Goal: Task Accomplishment & Management: Manage account settings

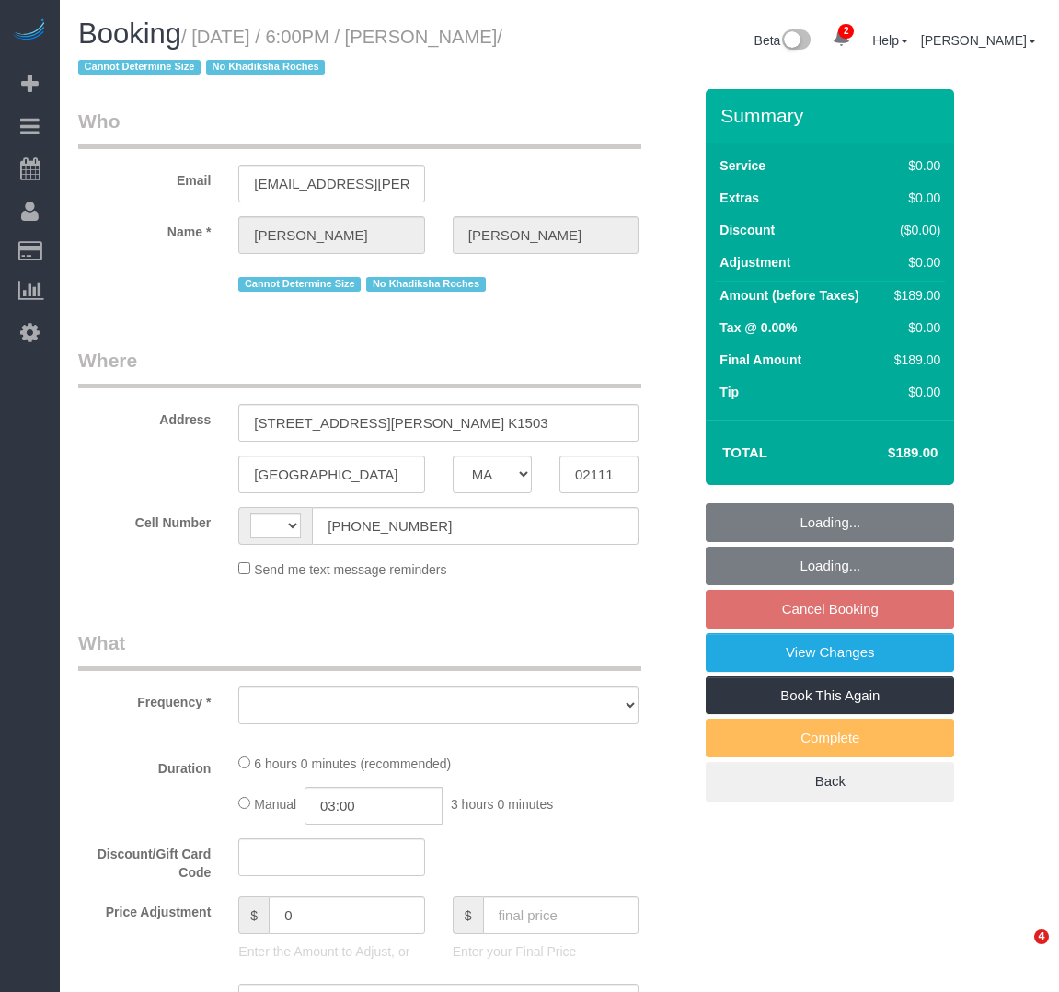
select select "MA"
select select "string:stripe-pm_1LNdri4VGloSiKo76Yuf5Jz4"
select select "string:US"
select select "object:789"
select select "spot11"
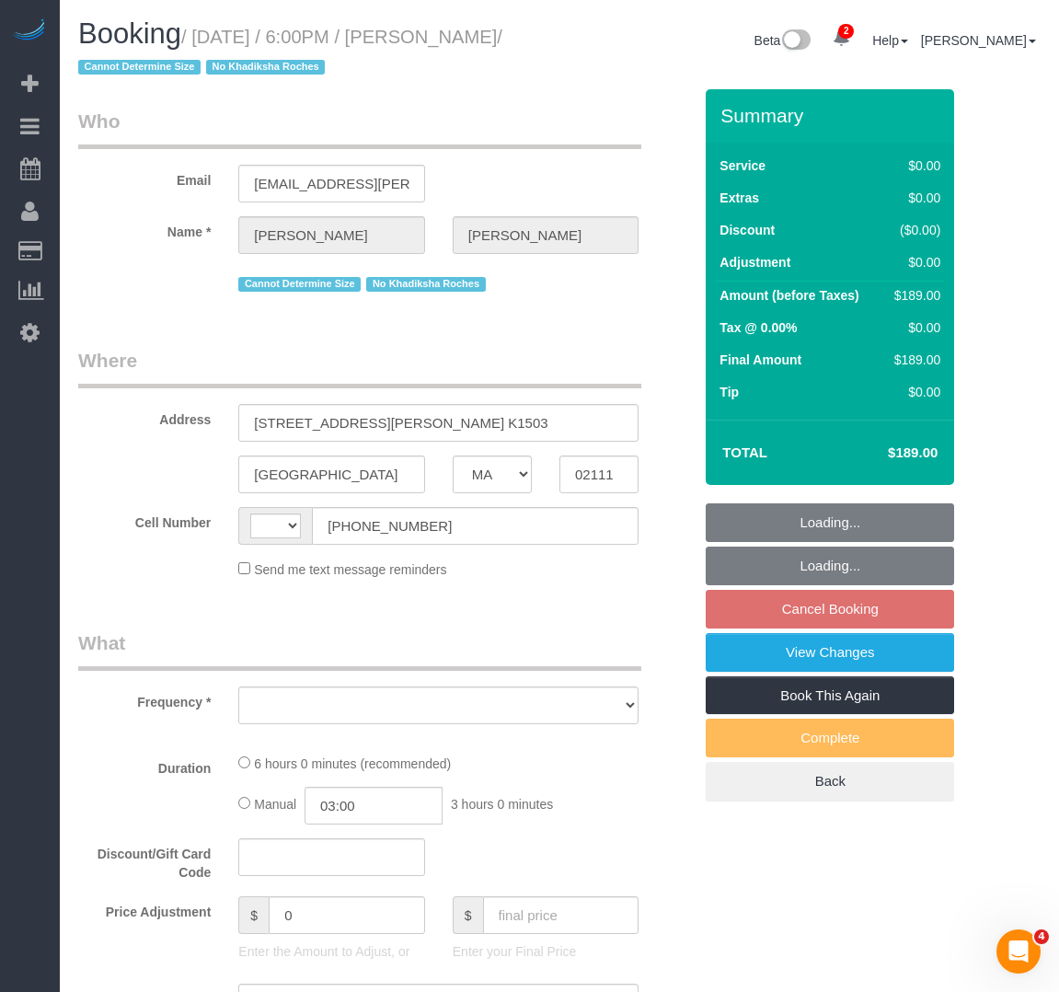
select select "number:89"
select select "number:90"
select select "number:15"
select select "number:6"
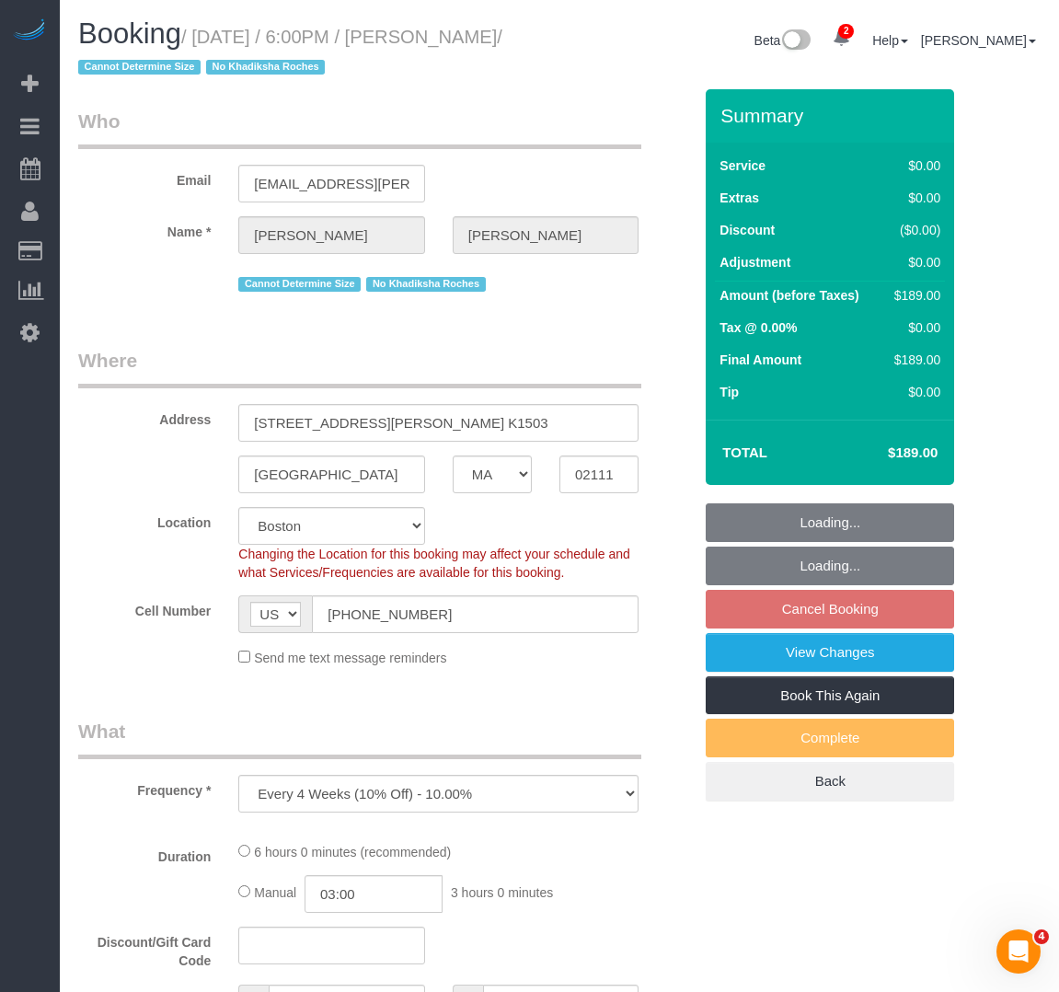
select select "object:947"
select select "2"
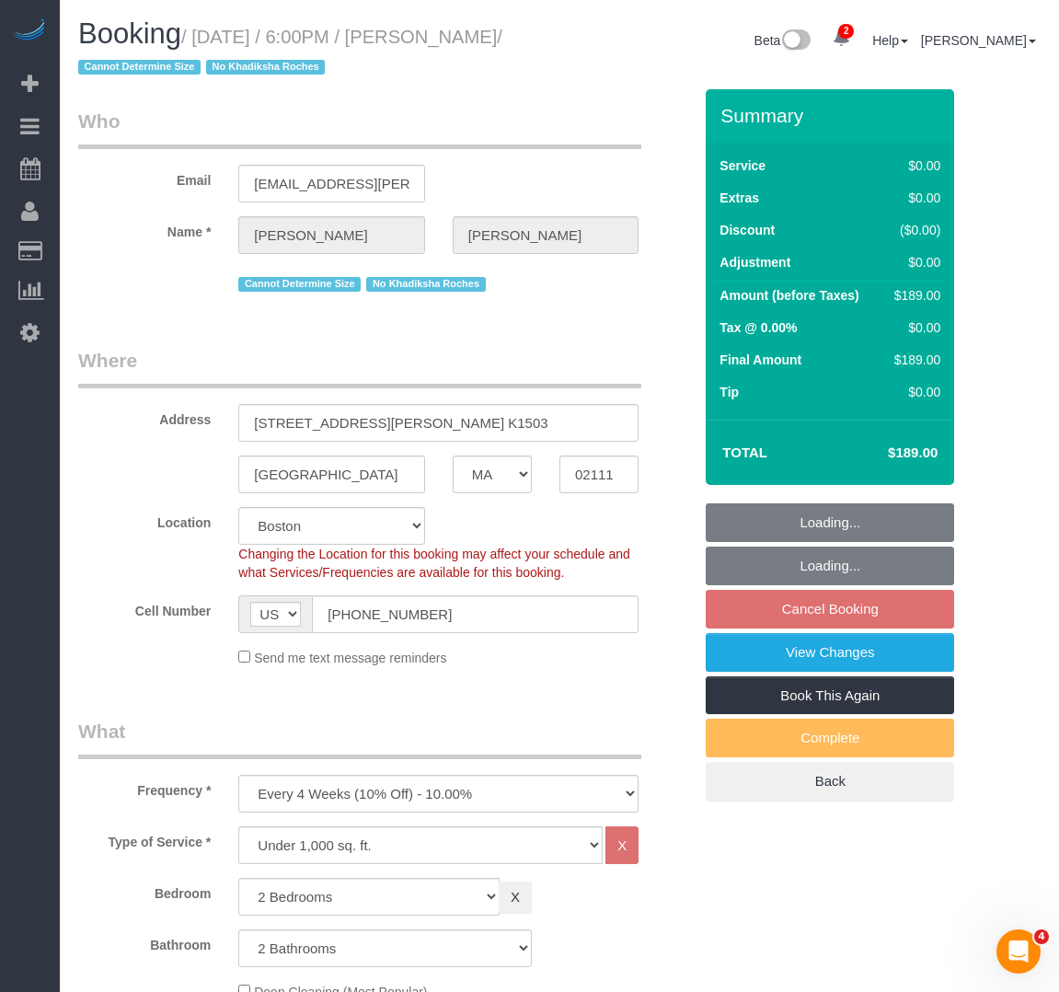
select select "2"
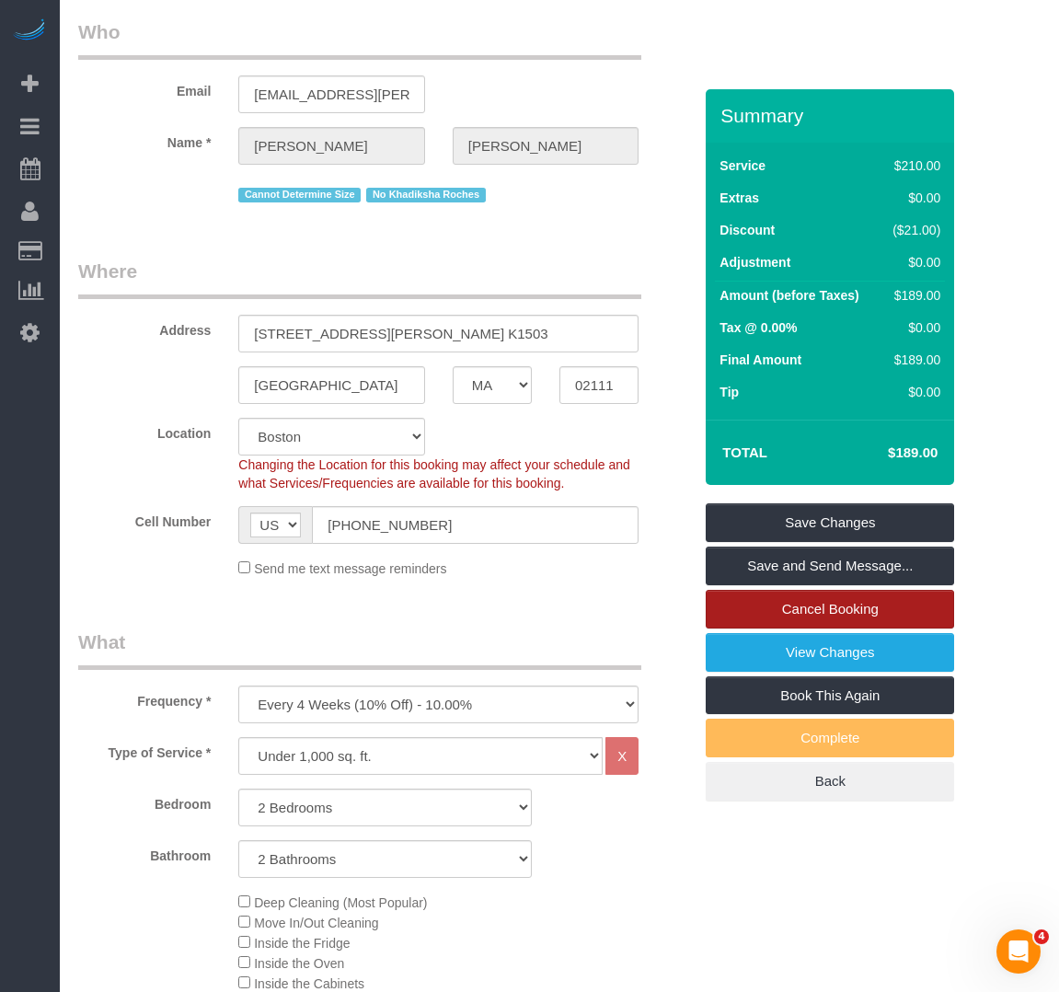
scroll to position [92, 0]
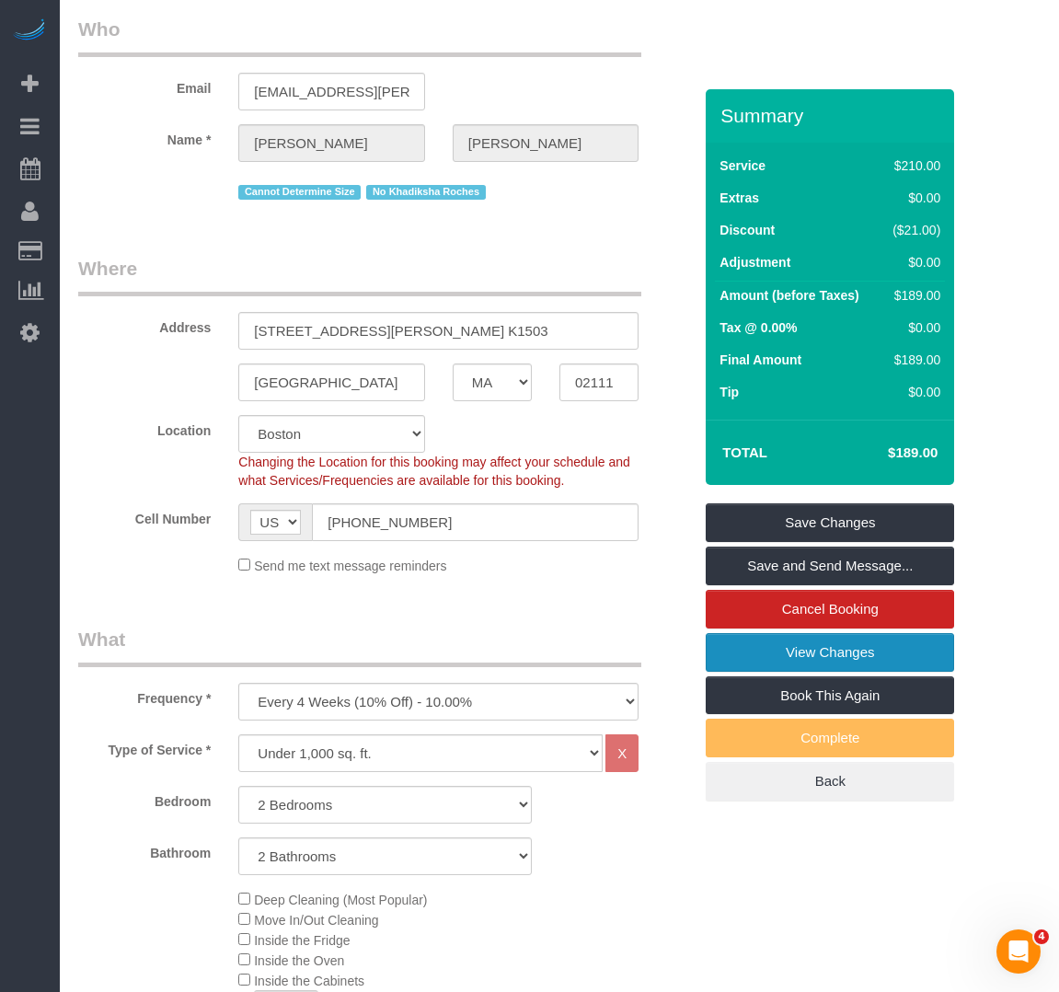
click at [777, 657] on link "View Changes" at bounding box center [830, 652] width 249 height 39
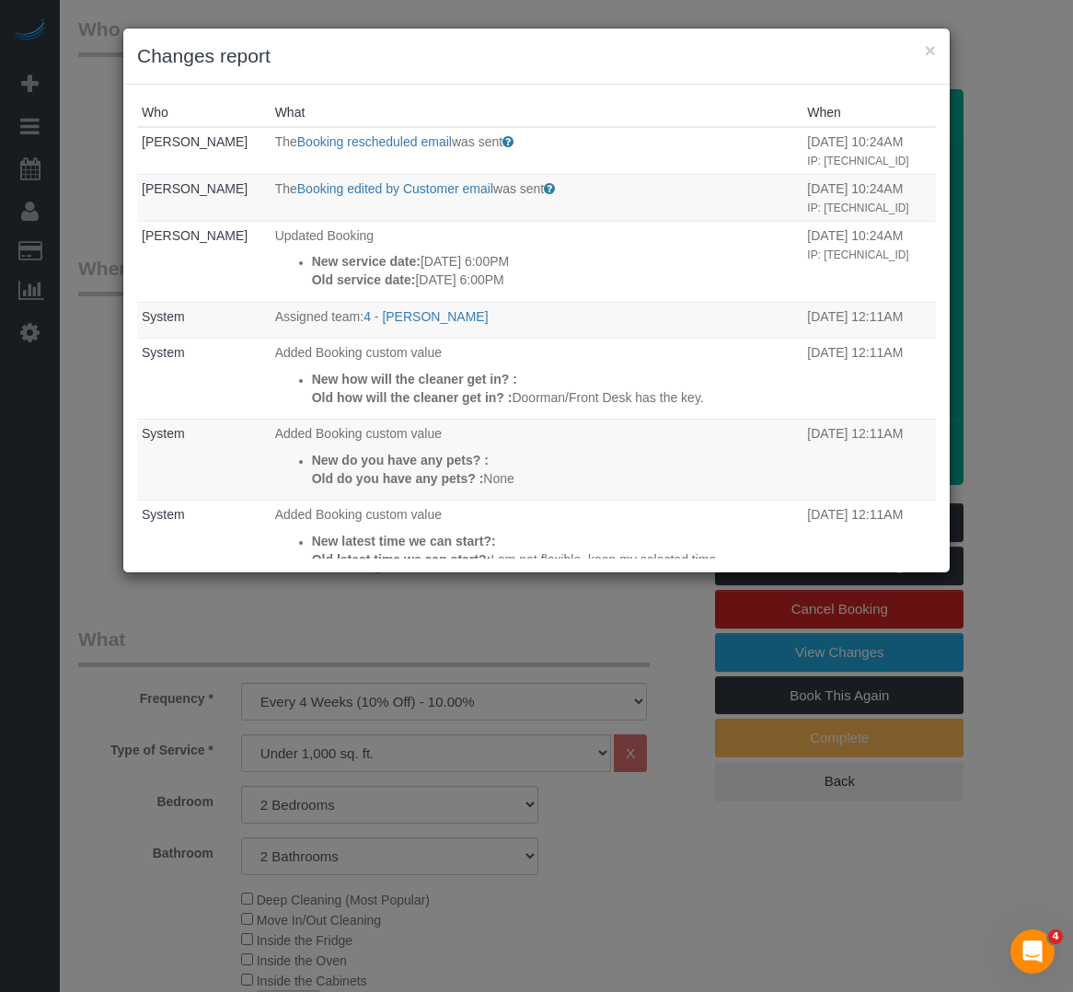
click at [640, 76] on div "× Changes report" at bounding box center [536, 57] width 827 height 56
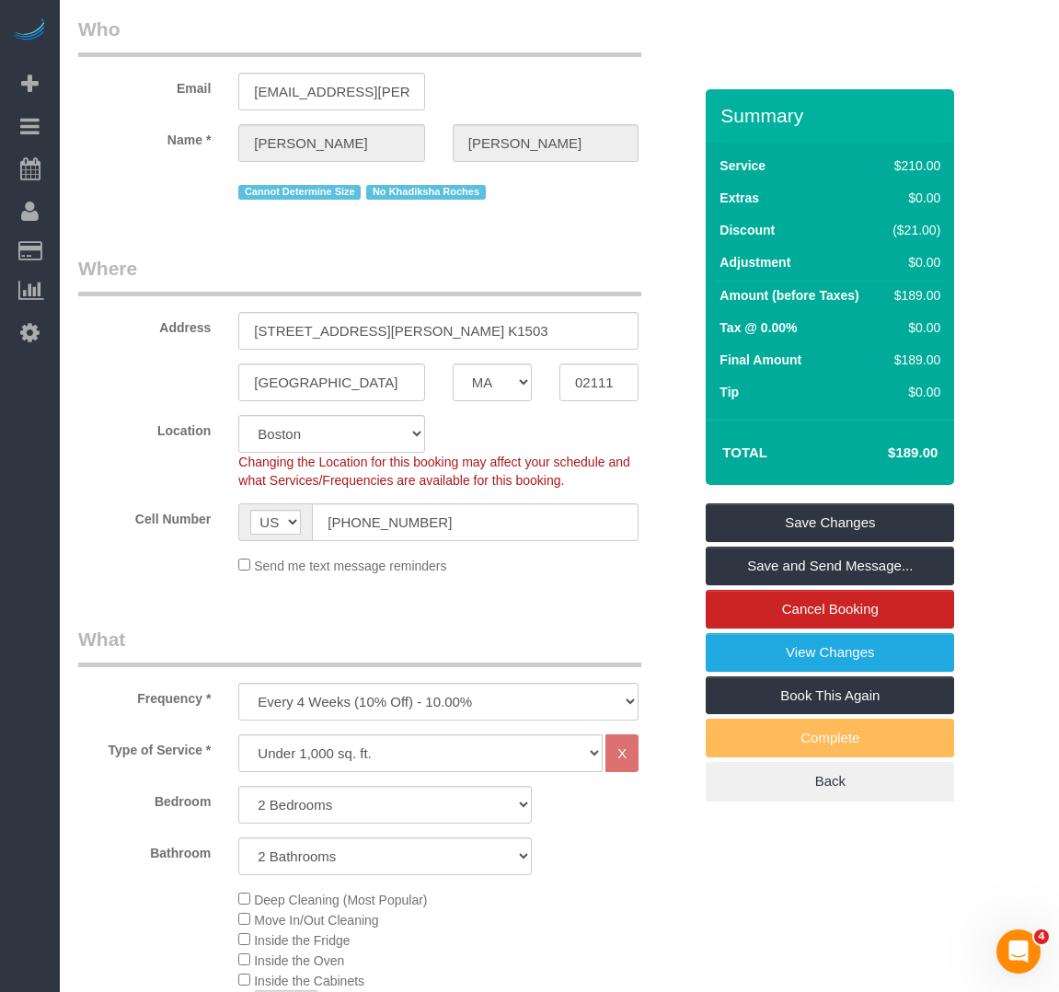
drag, startPoint x: 615, startPoint y: 228, endPoint x: 794, endPoint y: 426, distance: 267.2
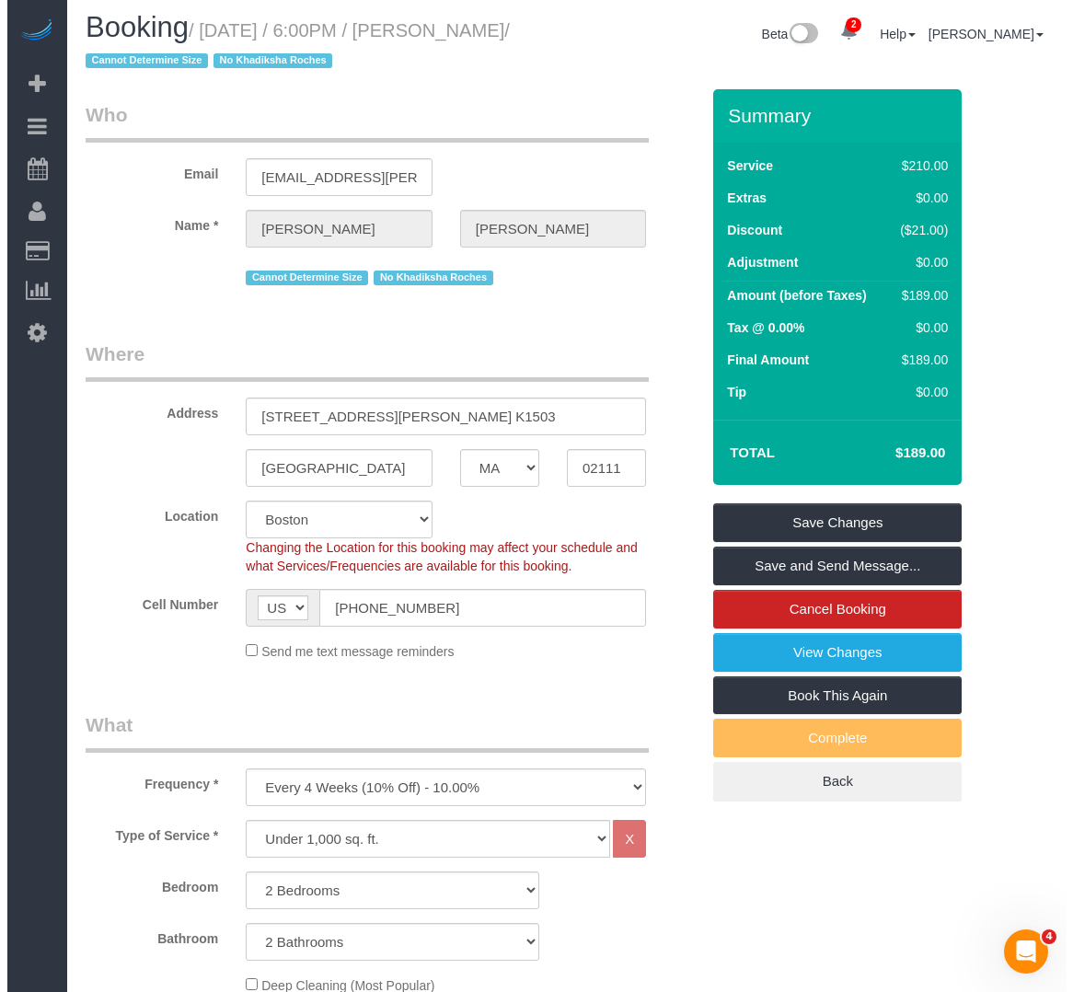
scroll to position [0, 0]
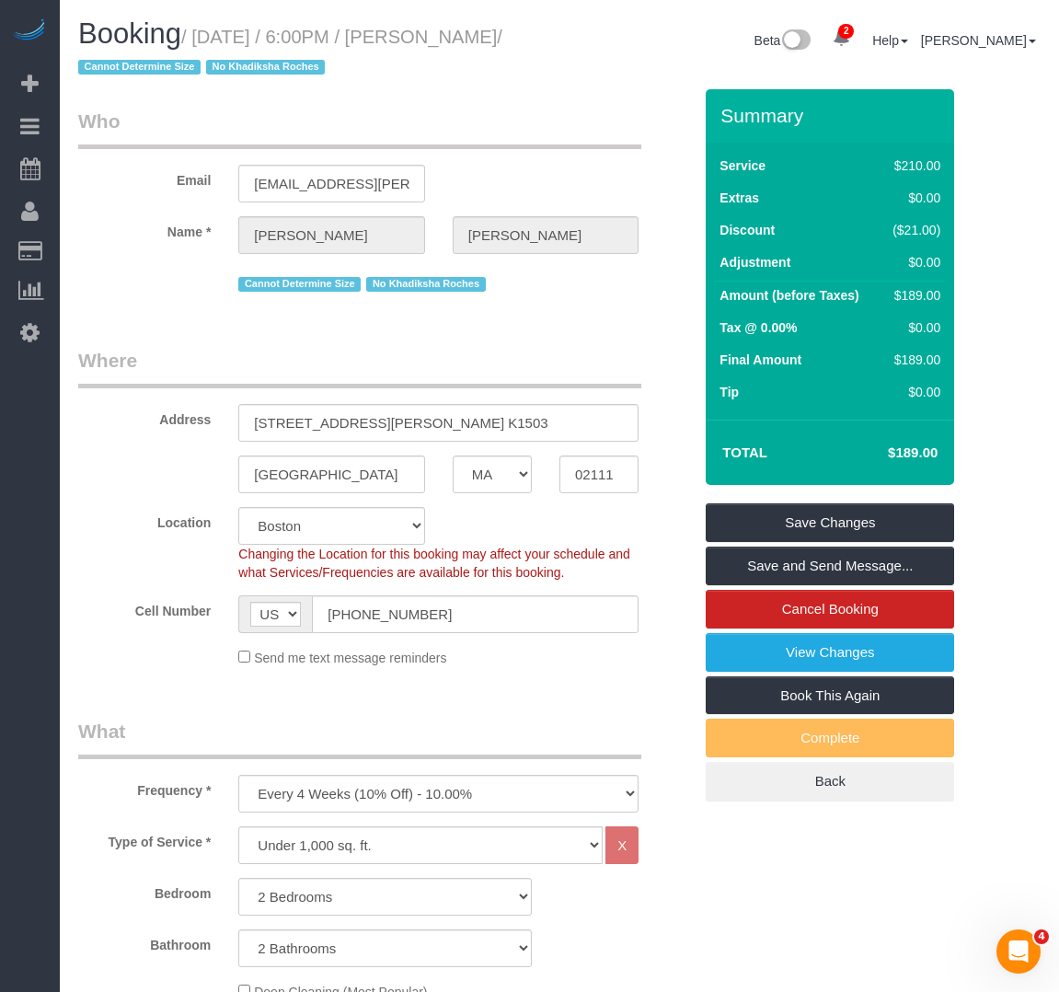
click at [464, 155] on div "Email jacob.t.mevorach@gmail.com" at bounding box center [385, 155] width 642 height 95
click at [805, 659] on link "View Changes" at bounding box center [830, 652] width 249 height 39
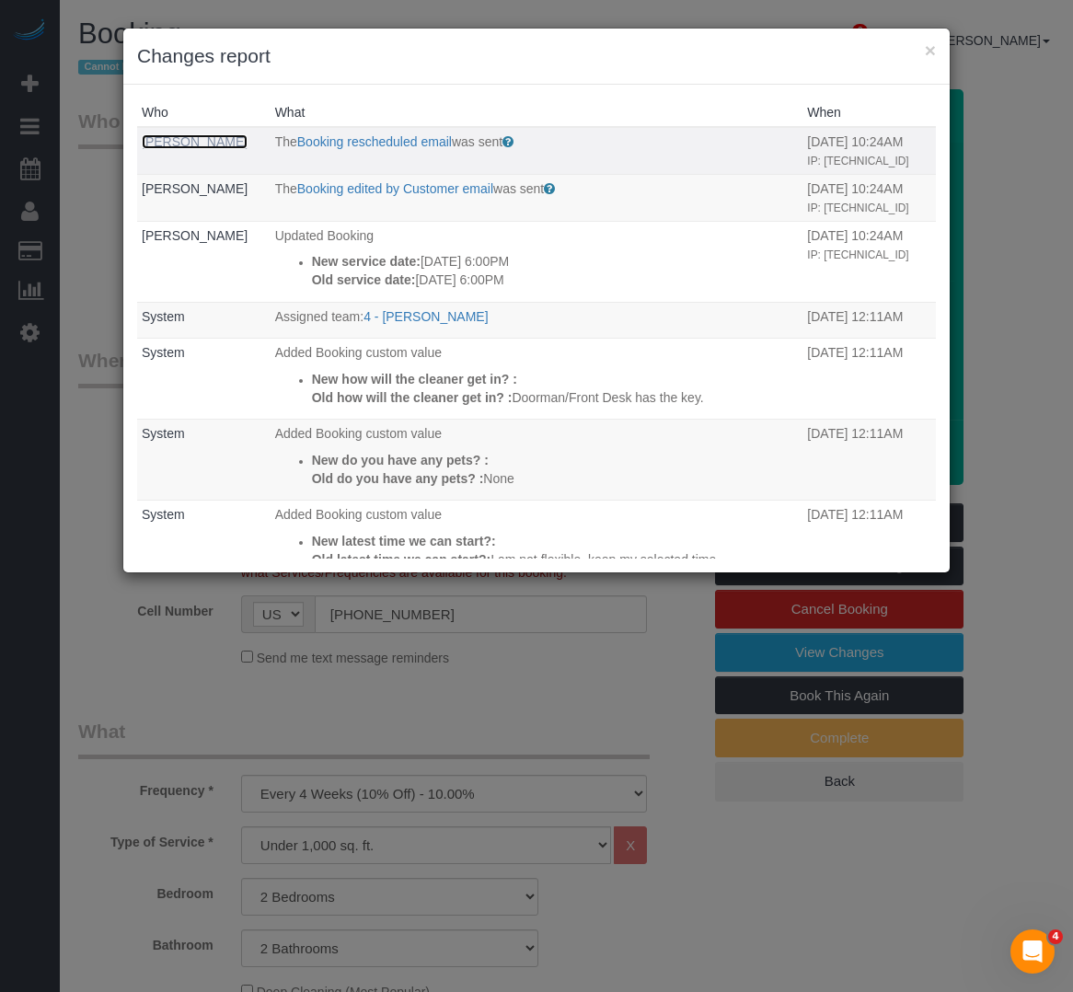
click at [168, 146] on link "Jacob Mevorach" at bounding box center [195, 141] width 106 height 15
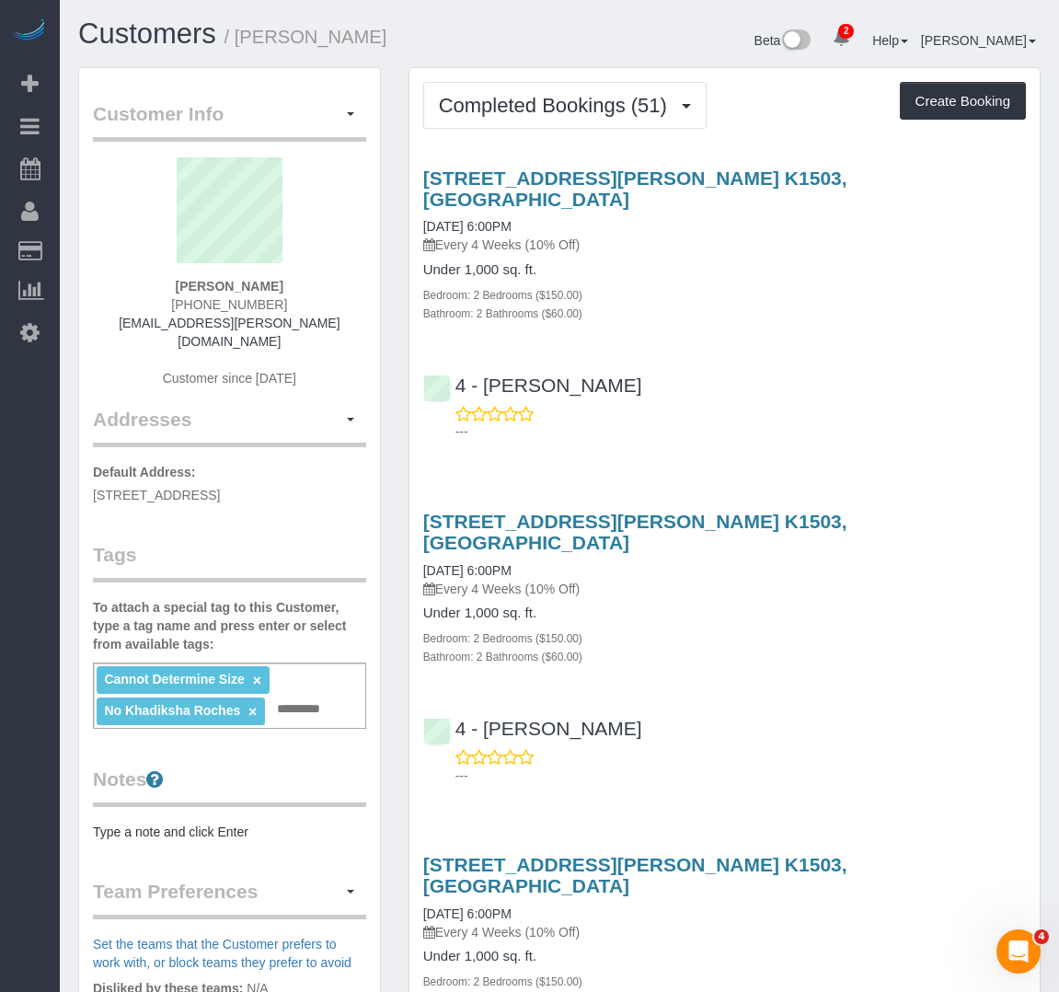
drag, startPoint x: 228, startPoint y: 293, endPoint x: 179, endPoint y: 286, distance: 49.2
click at [179, 286] on div "Jacob Mevorach (516) 987-0817 jacob.t.mevorach@gmail.com Customer since 2021" at bounding box center [229, 281] width 273 height 249
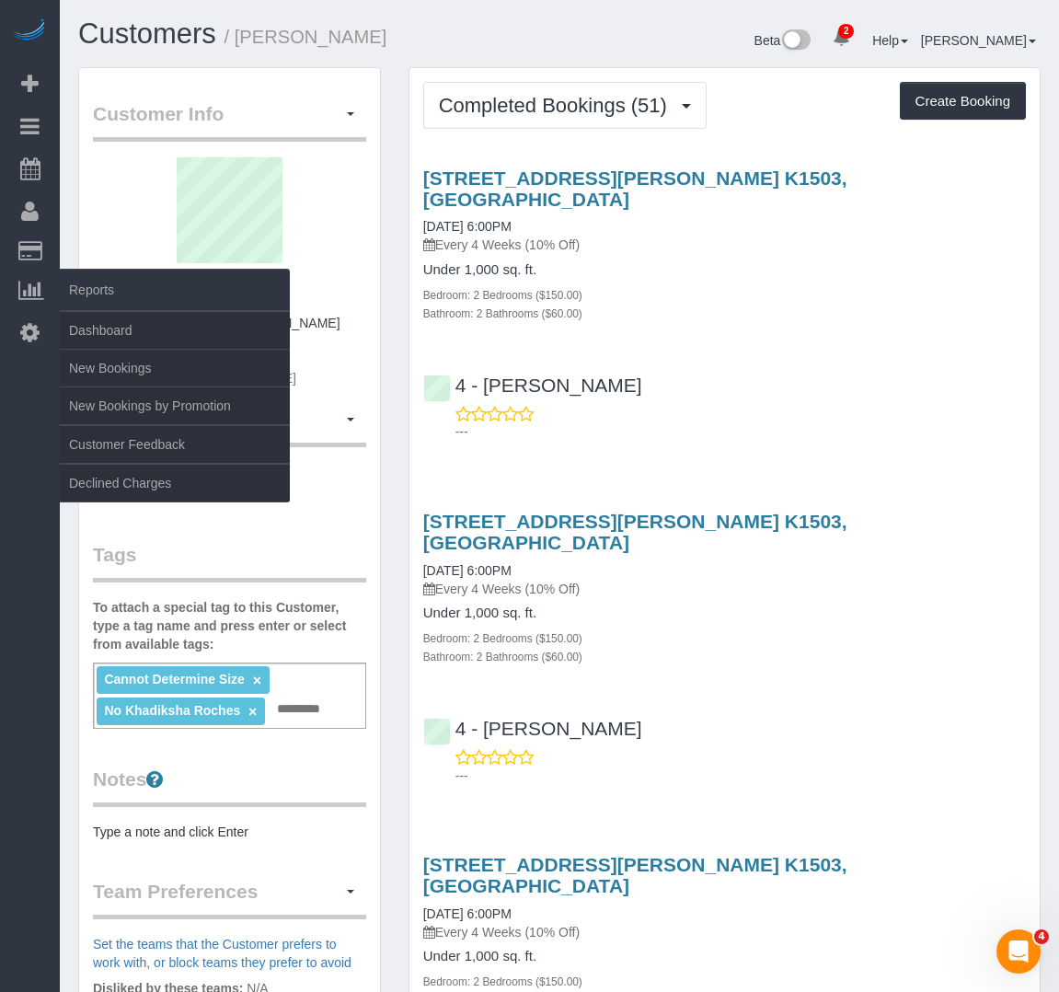
copy strong "Jacob Mevorach"
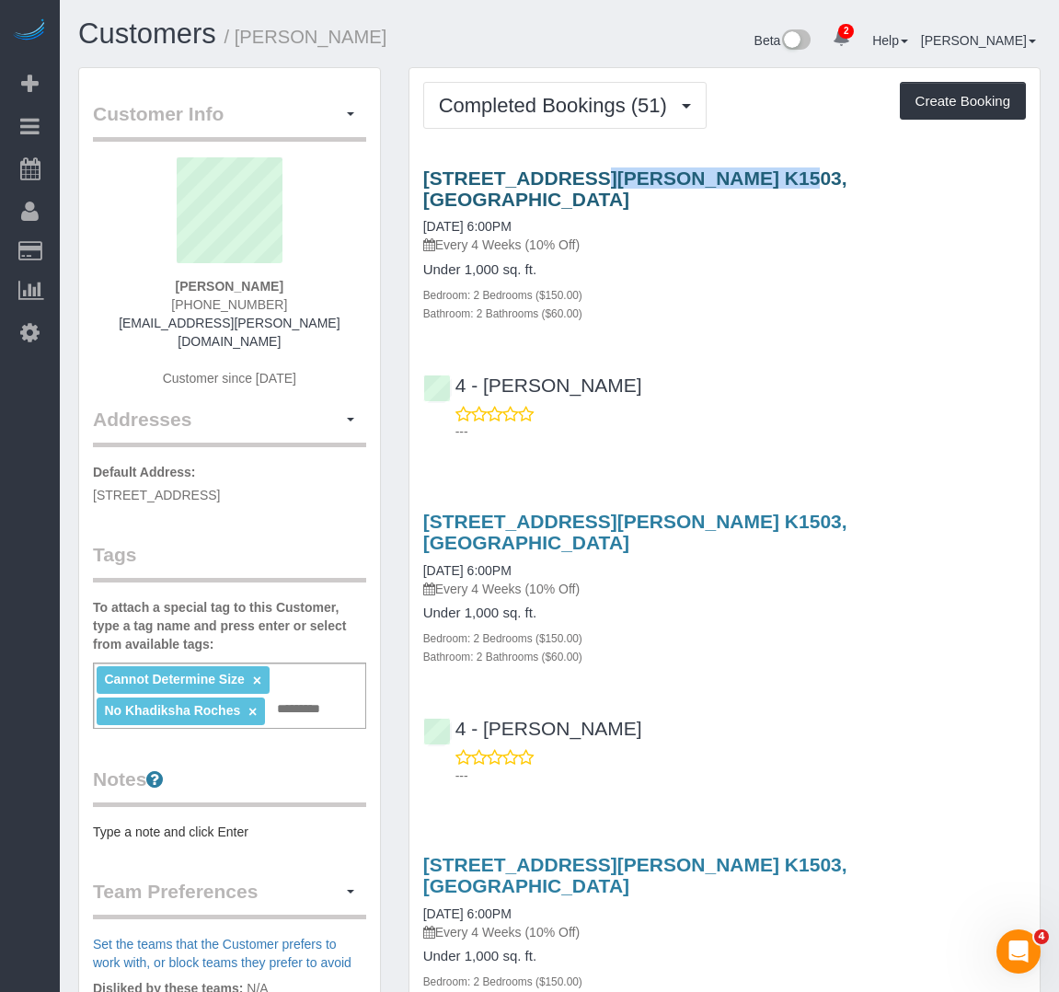
drag, startPoint x: 412, startPoint y: 168, endPoint x: 596, endPoint y: 185, distance: 184.8
click at [596, 185] on div "99 Kneeland Street, Apt. K1503, Boston, MA 02111 07/31/2025 6:00PM Every 4 Week…" at bounding box center [725, 245] width 630 height 155
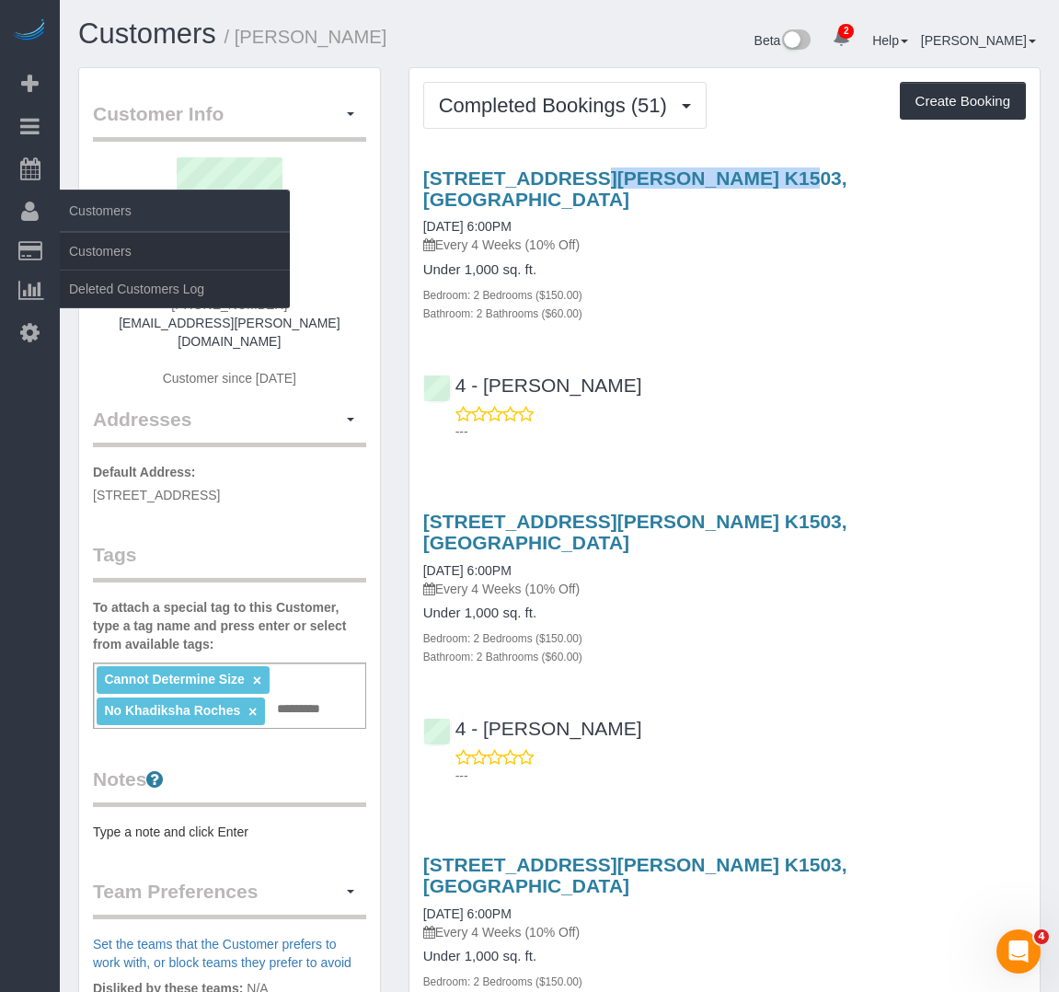
copy link "99 Kneeland Street"
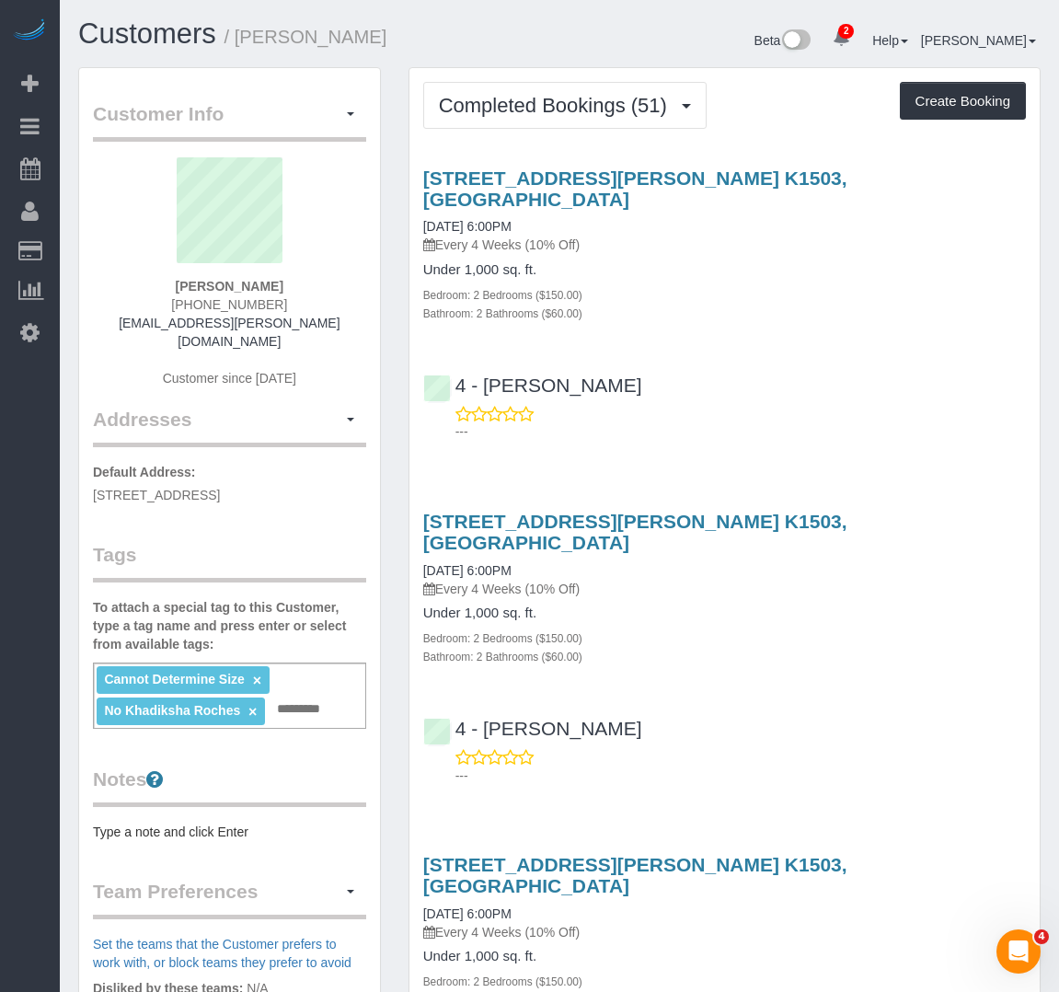
click at [615, 107] on span "Completed Bookings (51)" at bounding box center [557, 105] width 237 height 23
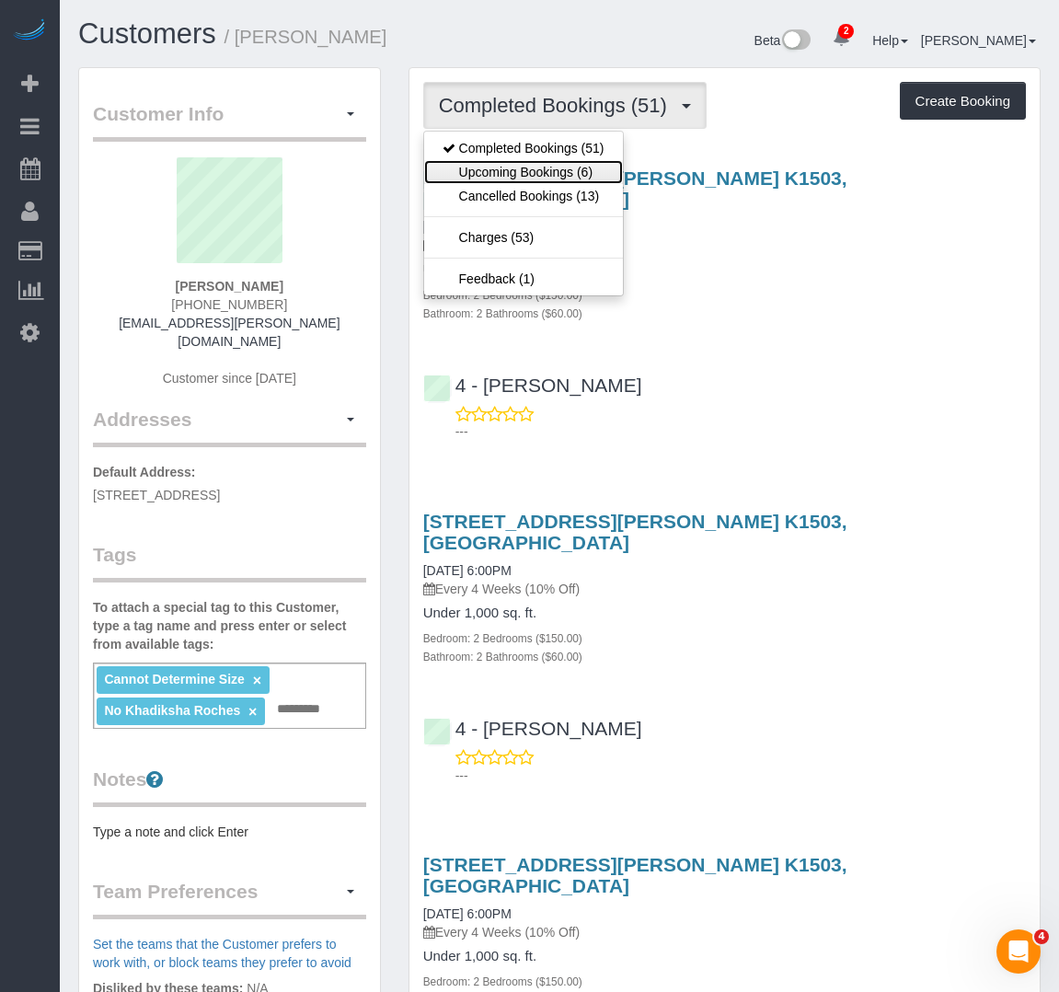
click at [565, 166] on link "Upcoming Bookings (6)" at bounding box center [523, 172] width 199 height 24
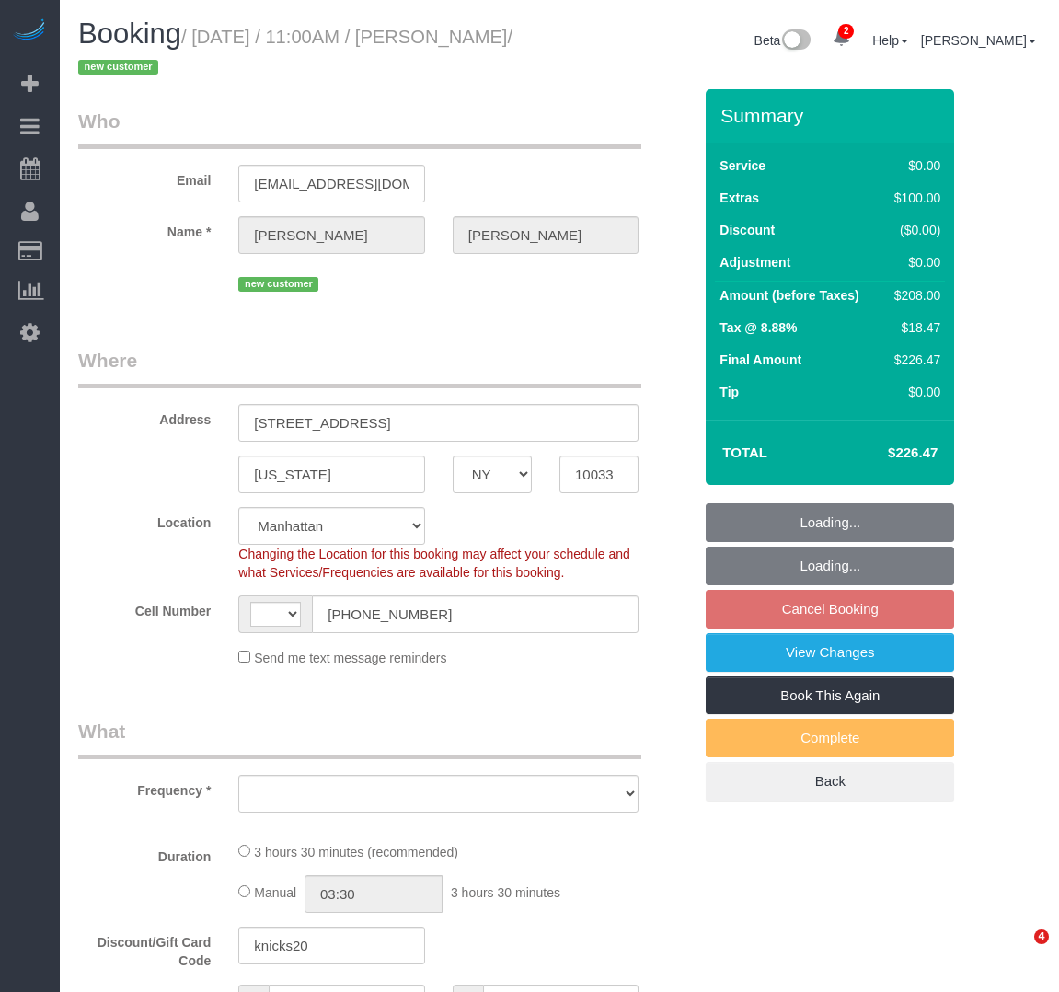
select select "NY"
select select "string:US"
select select "object:387"
select select "string:stripe-pm_1RwSZ34VGloSiKo7lxjxQ5IQ"
select select "object:638"
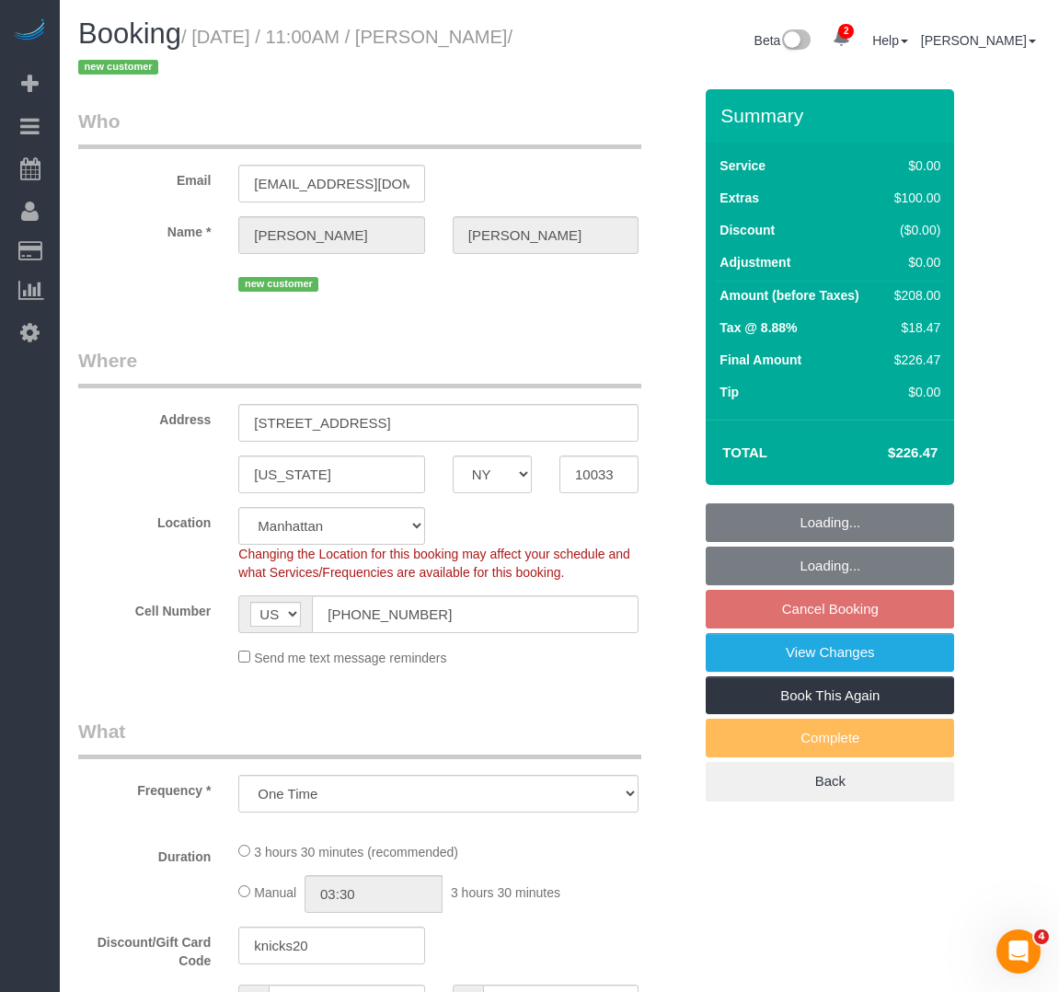
select select "number:58"
select select "number:73"
select select "number:15"
select select "number:5"
select select "1"
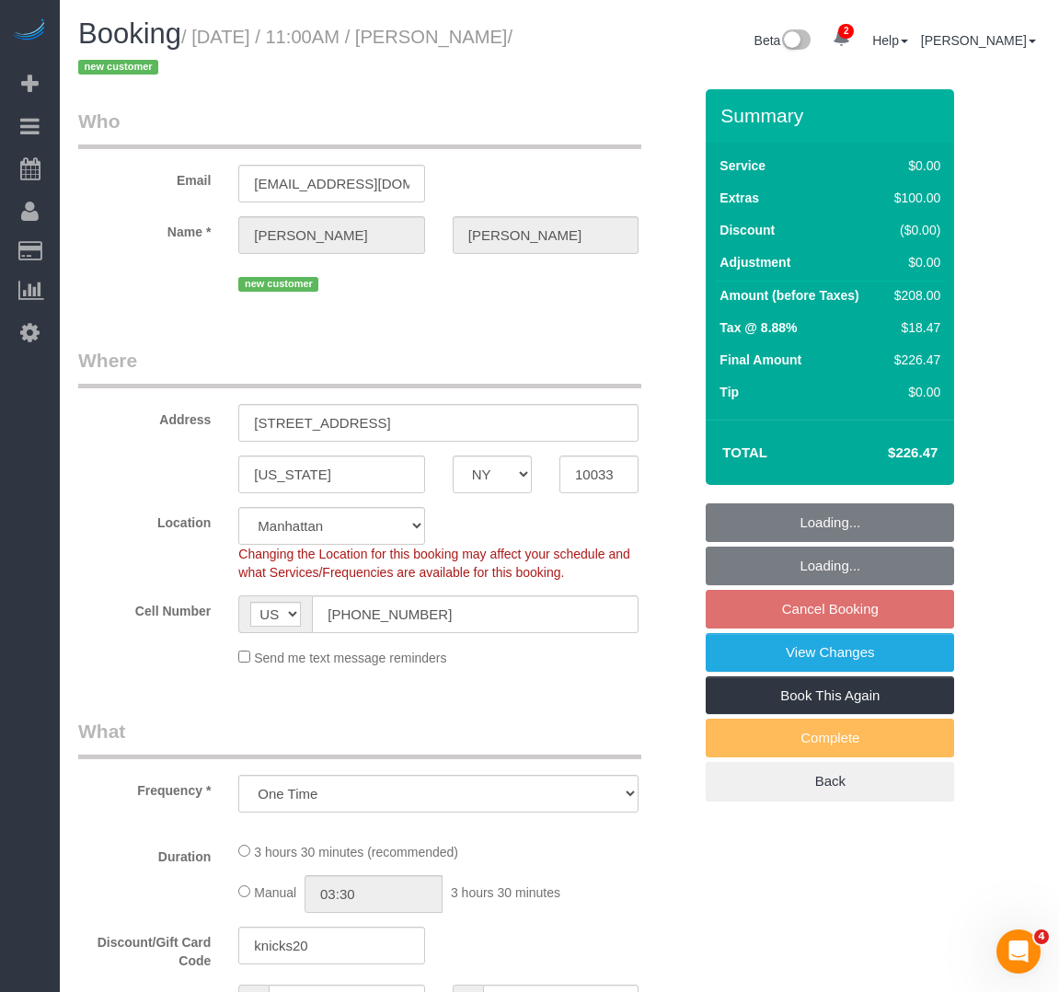
select select "spot4"
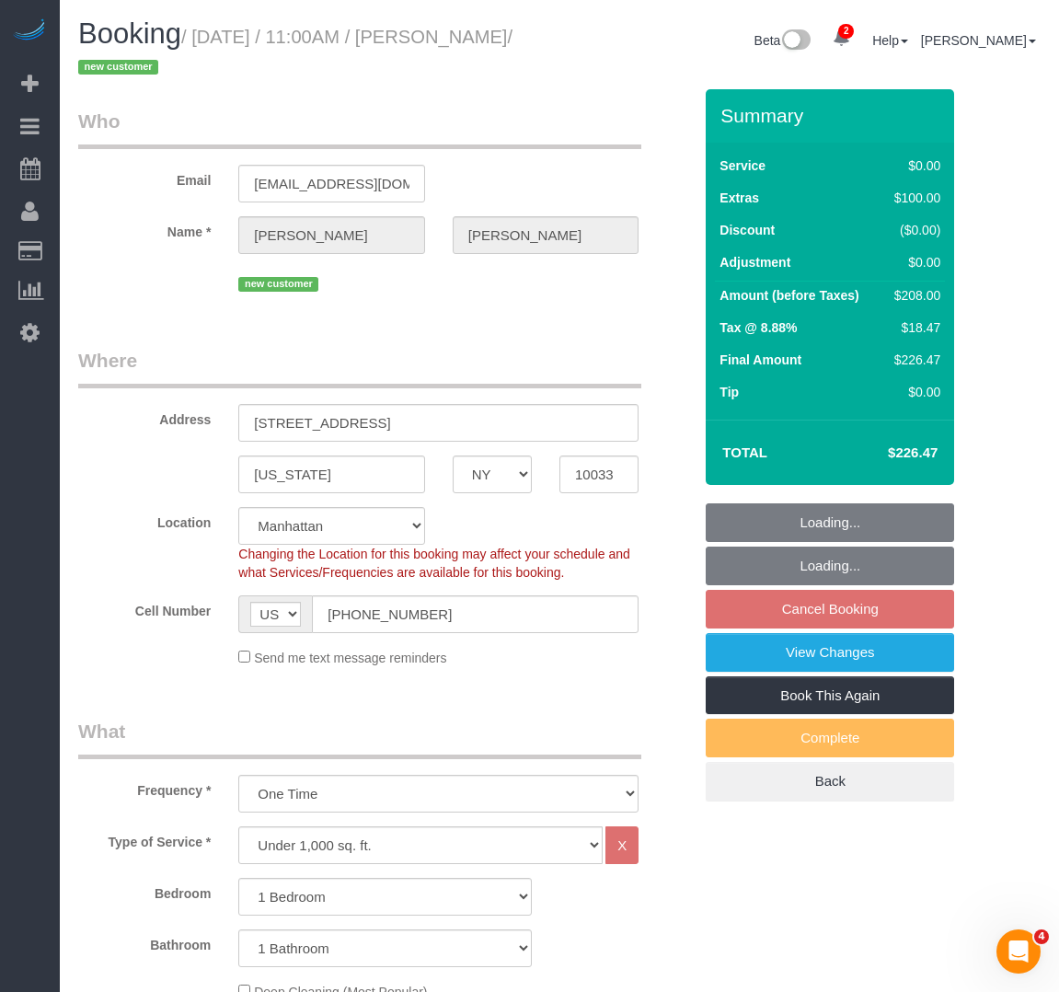
select select "1"
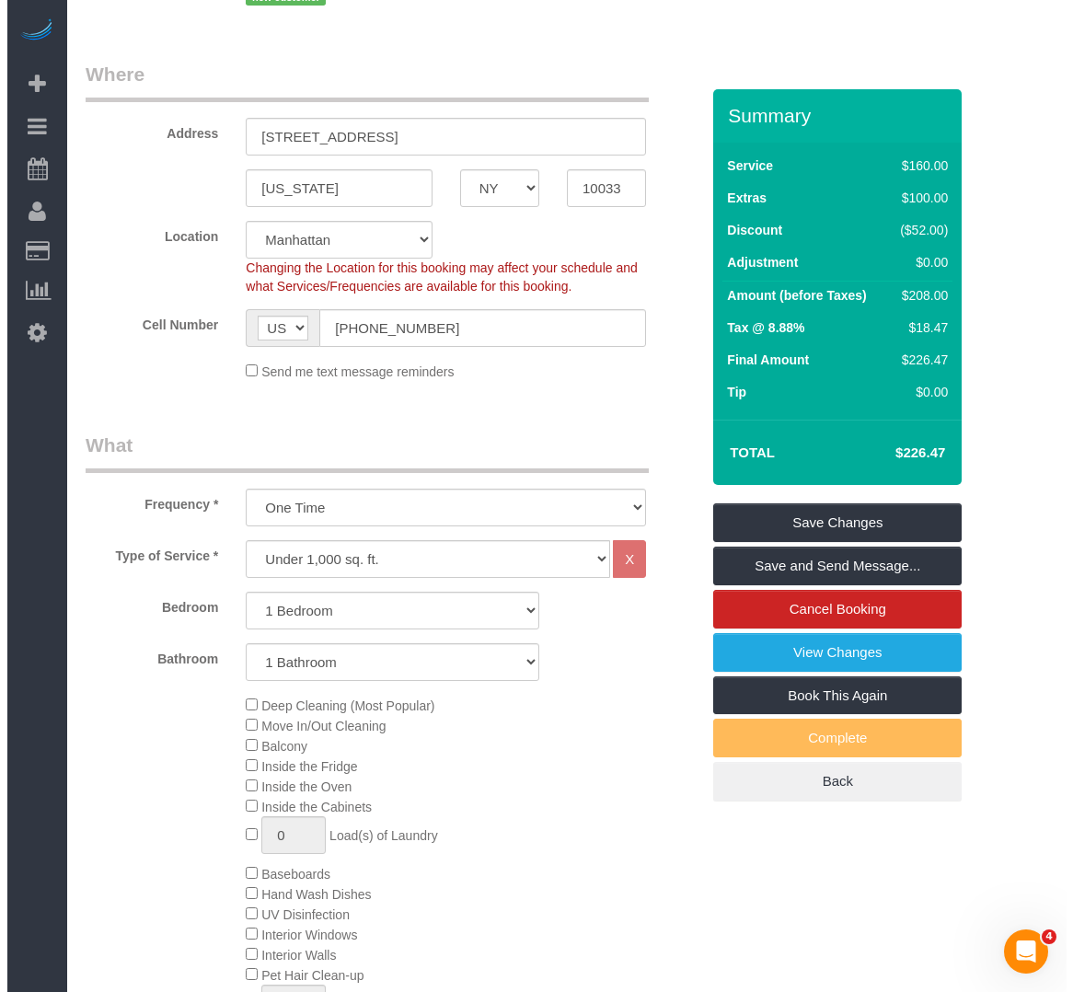
scroll to position [276, 0]
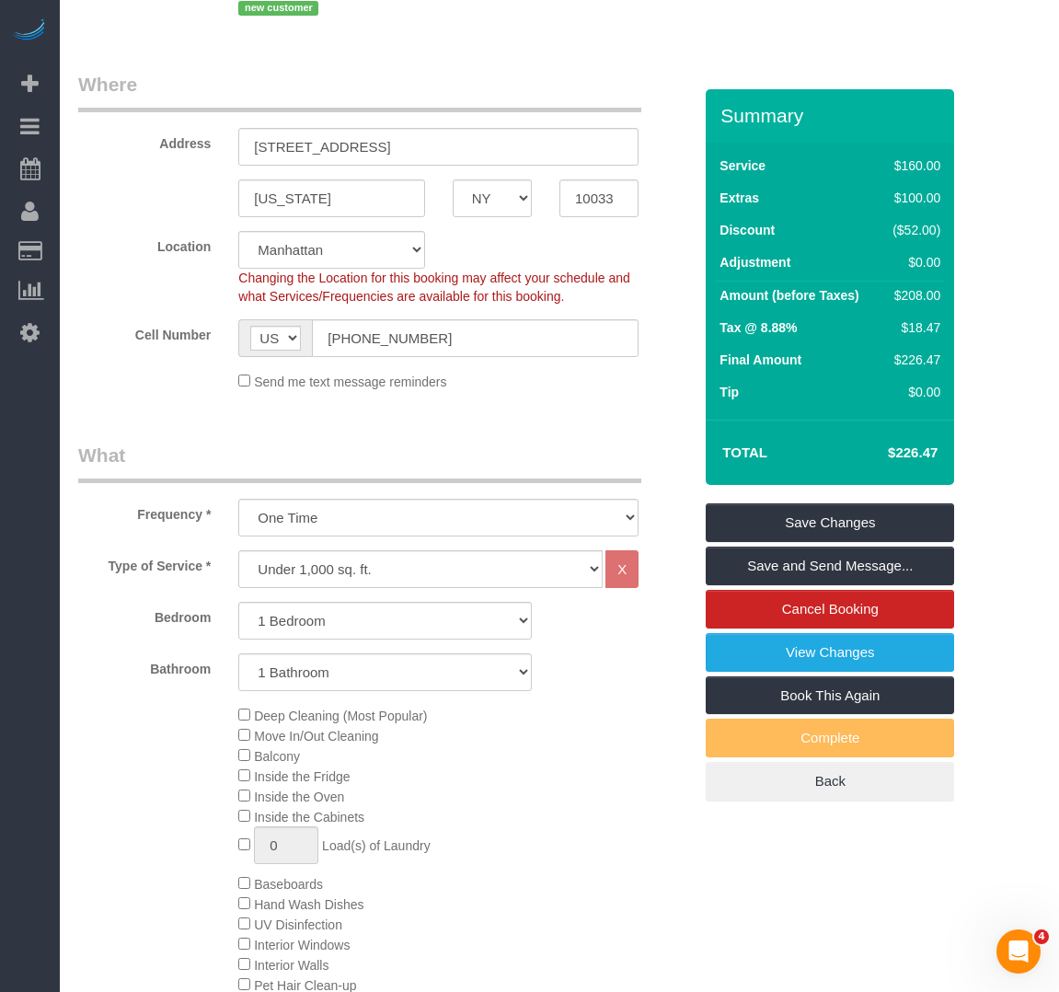
click at [636, 284] on div "Changing the Location for this booking may affect your schedule and what Servic…" at bounding box center [439, 287] width 428 height 37
click at [856, 660] on link "View Changes" at bounding box center [830, 652] width 249 height 39
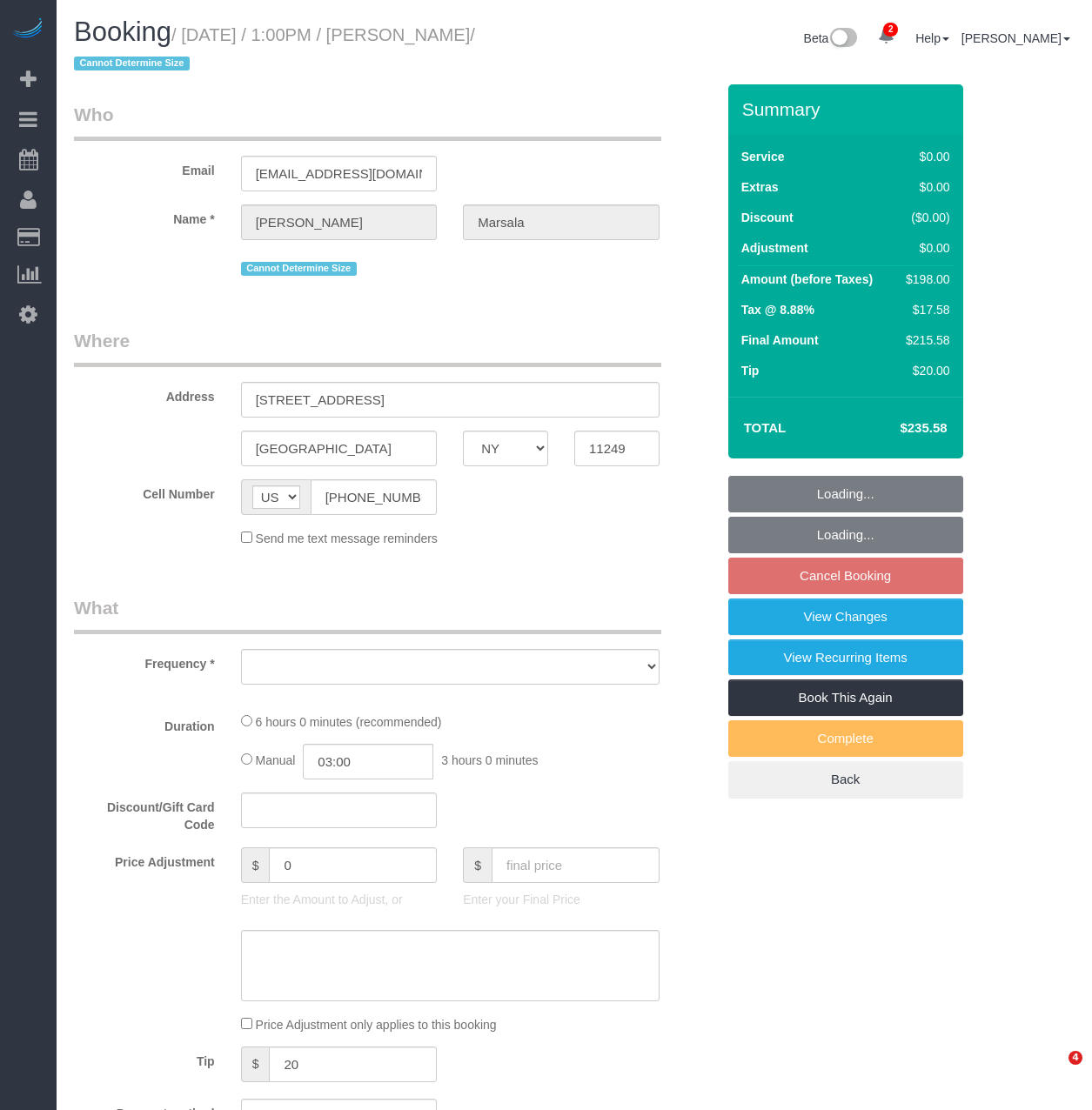
select select "NY"
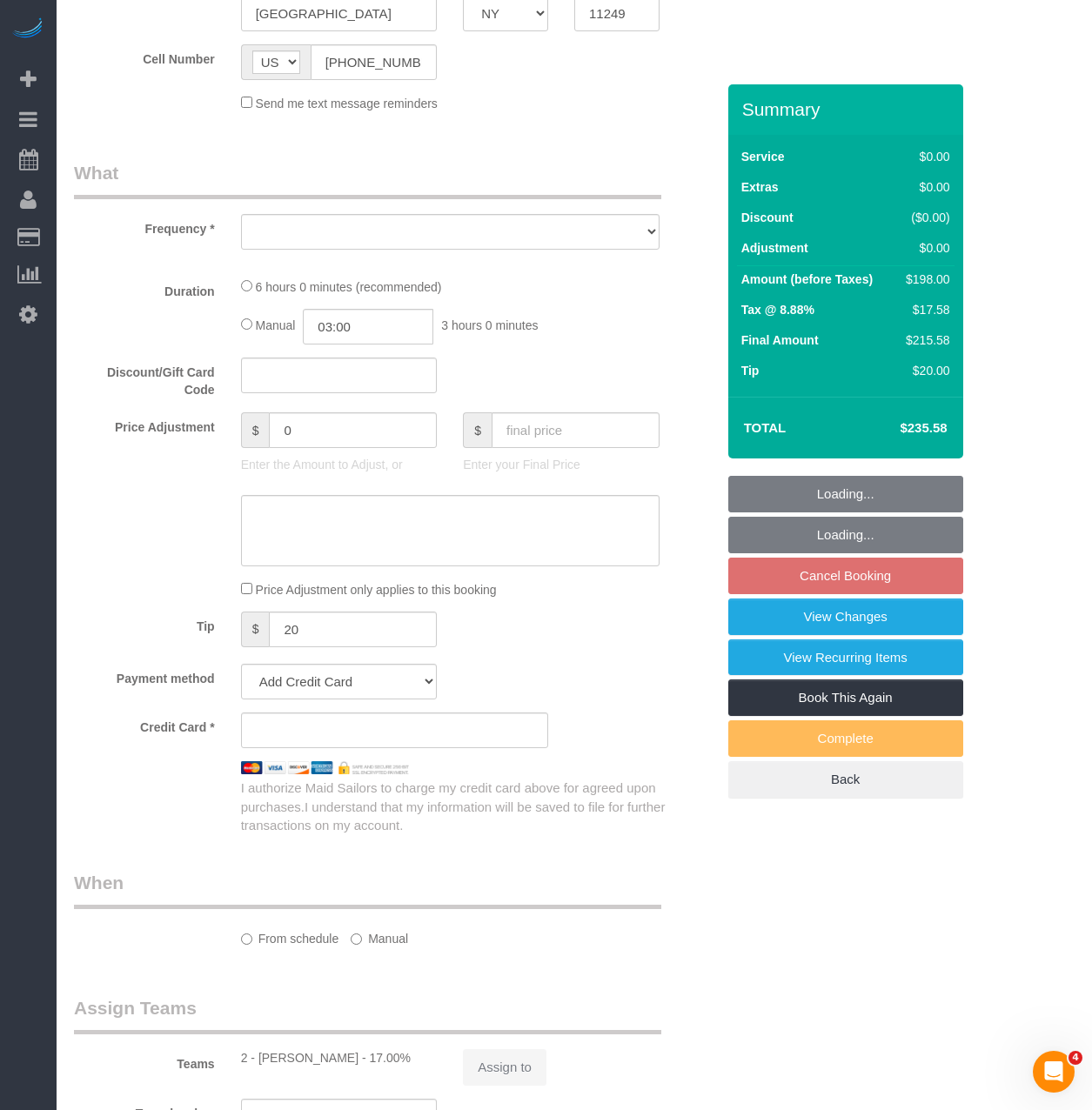
select select "2"
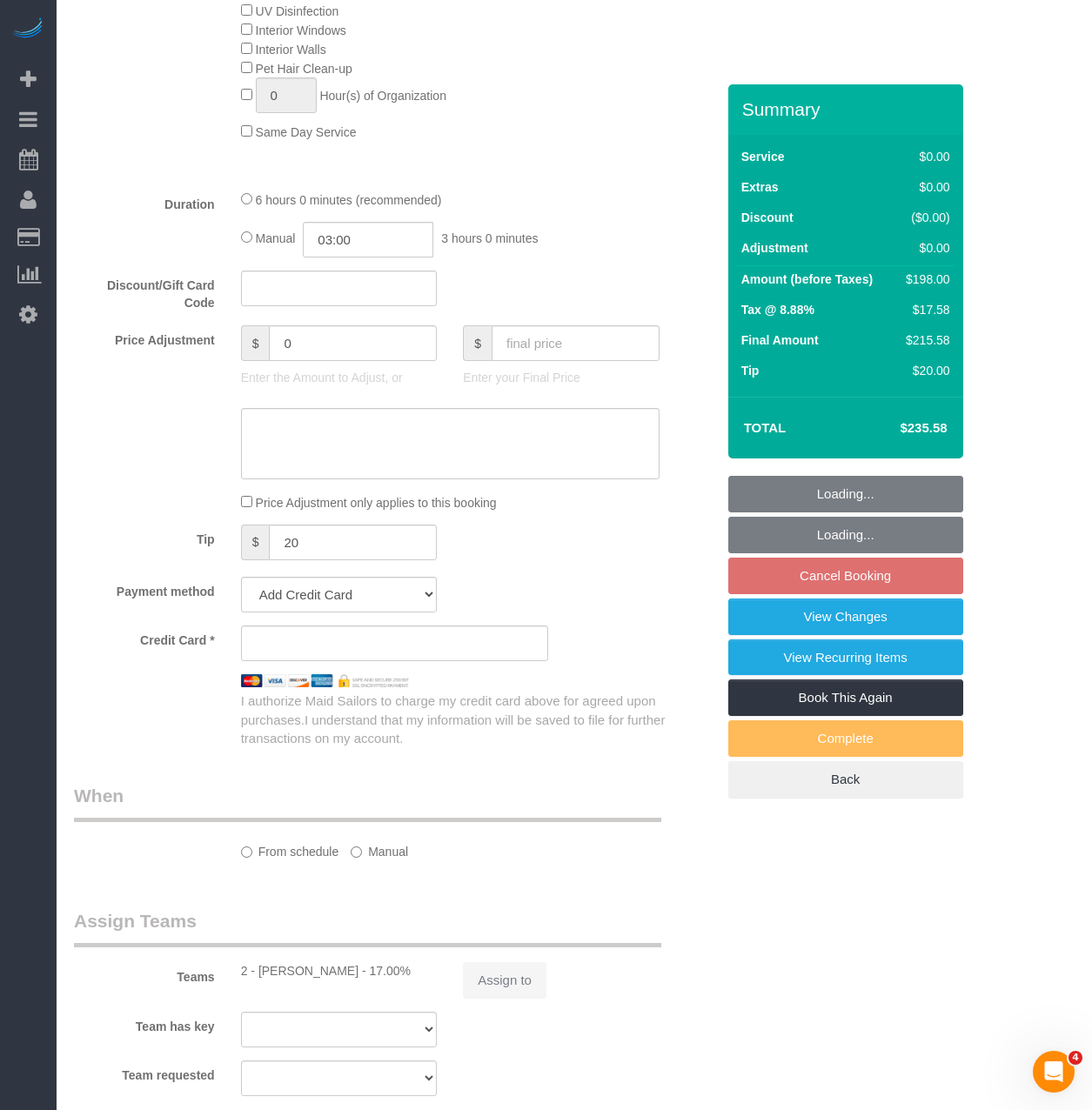
select select "object:84673"
select select "spot936"
select select "number:89"
select select "number:90"
select select "number:15"
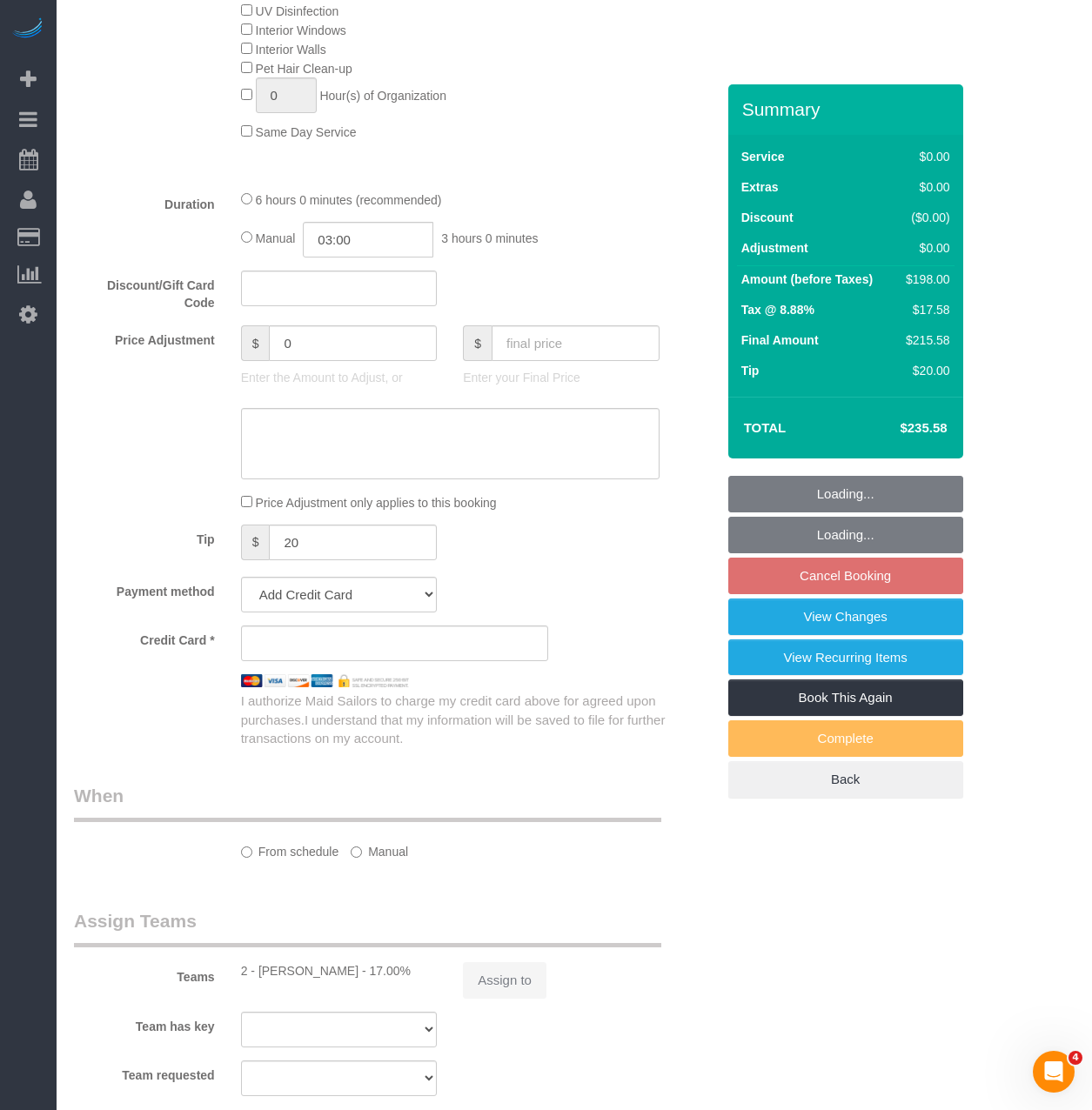
select select "number:5"
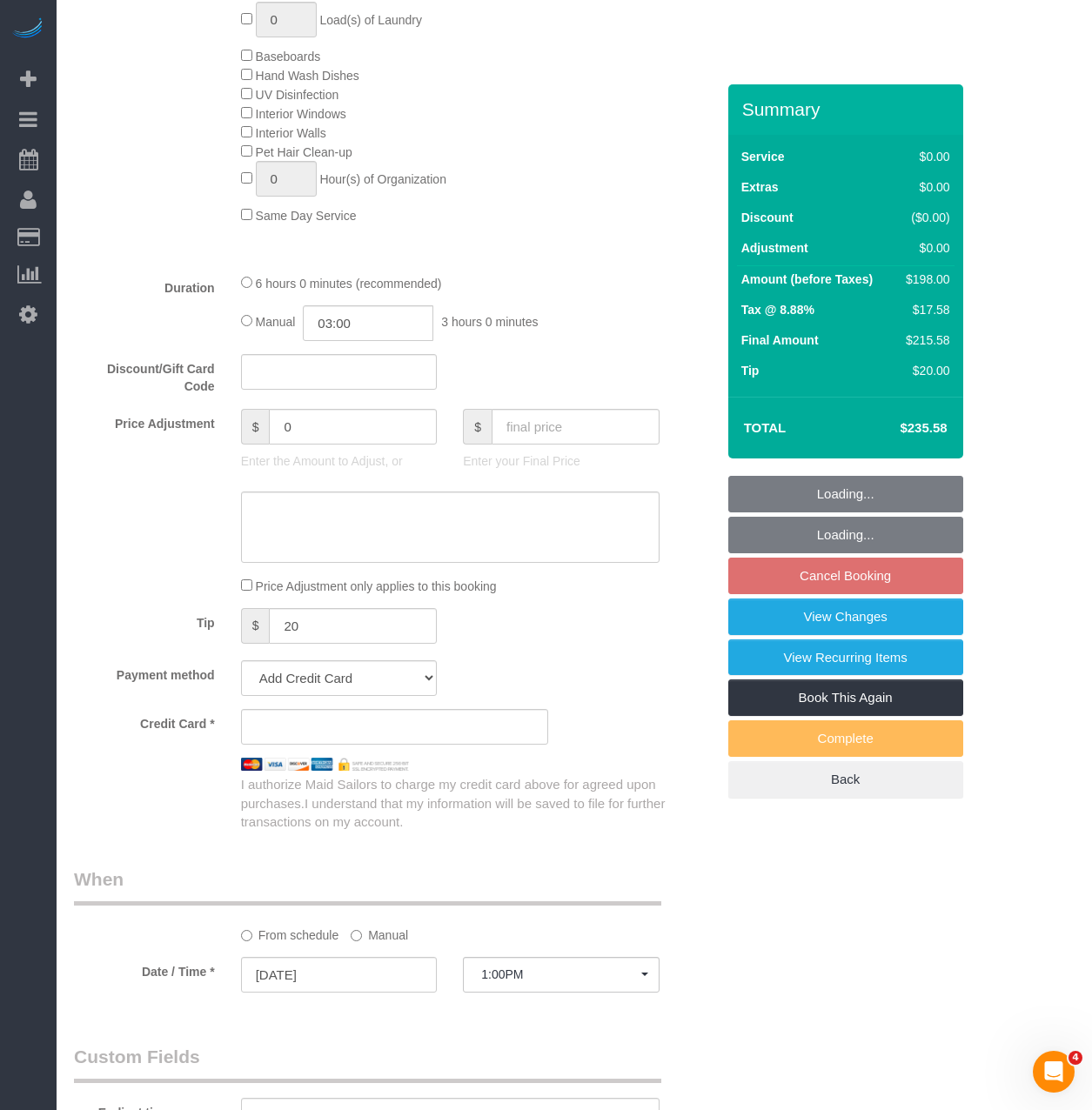
select select "string:stripe-pm_1PanpT4VGloSiKo73mwQyRPJ"
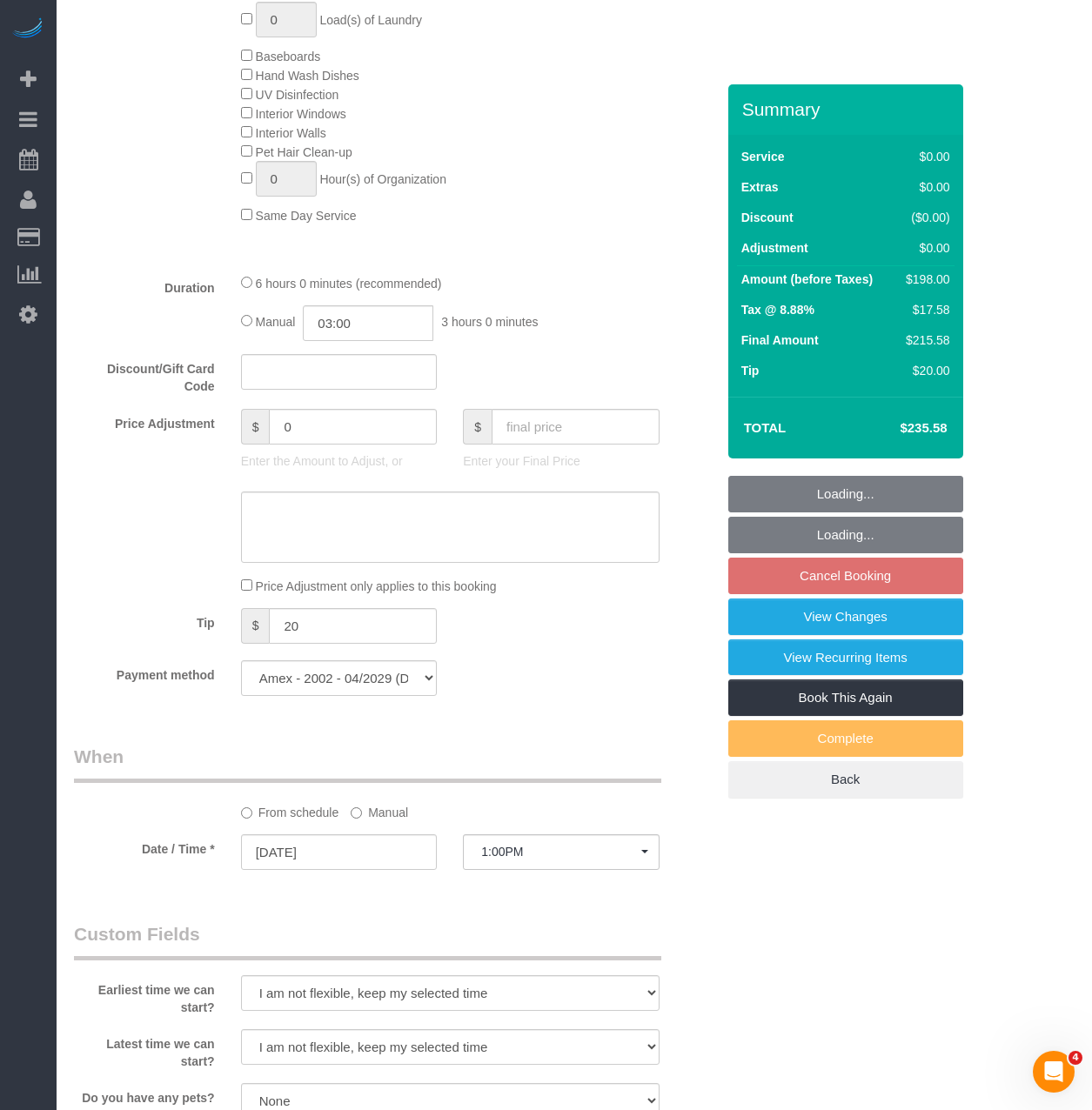
select select "object:85220"
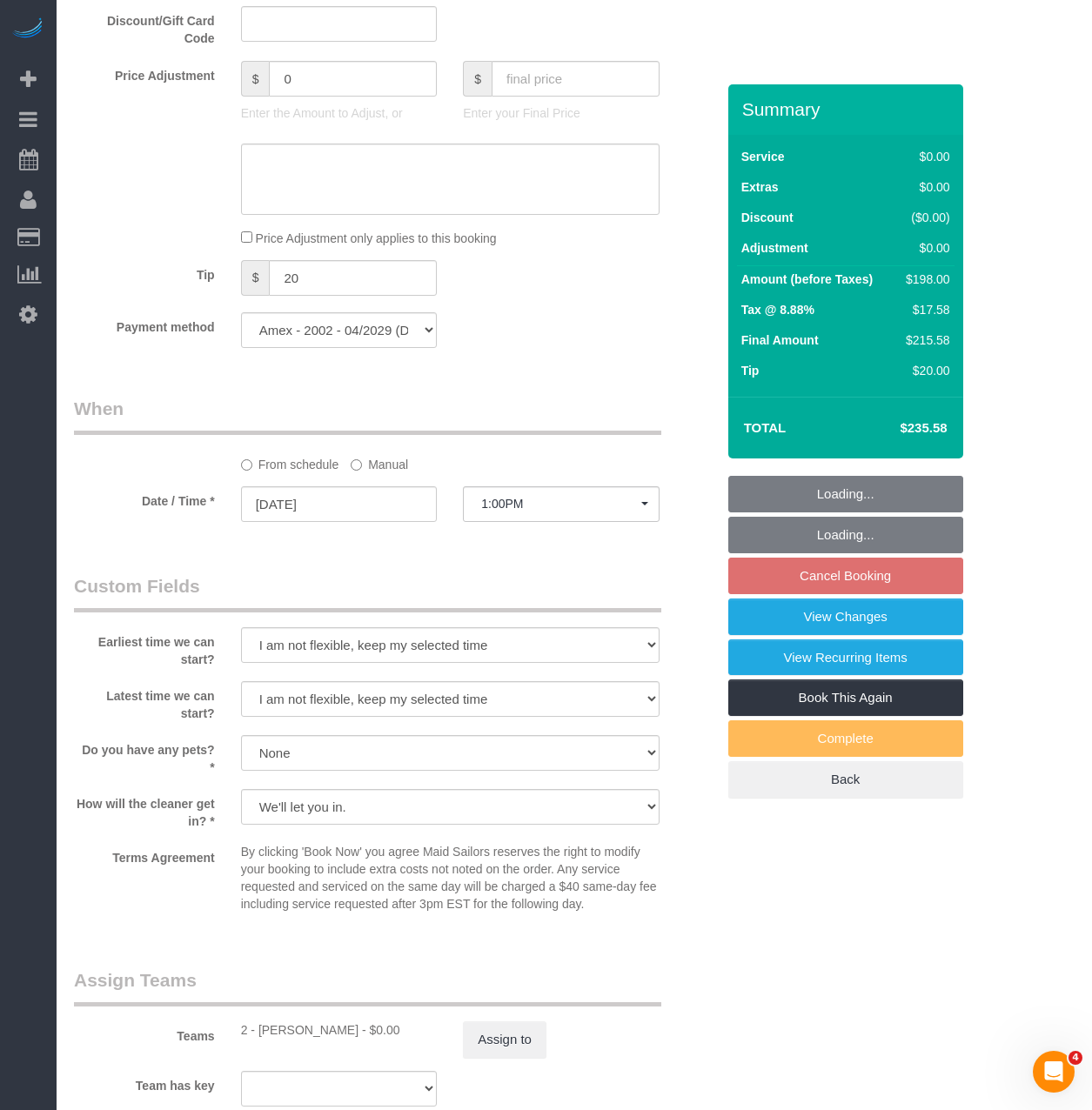
select select "2"
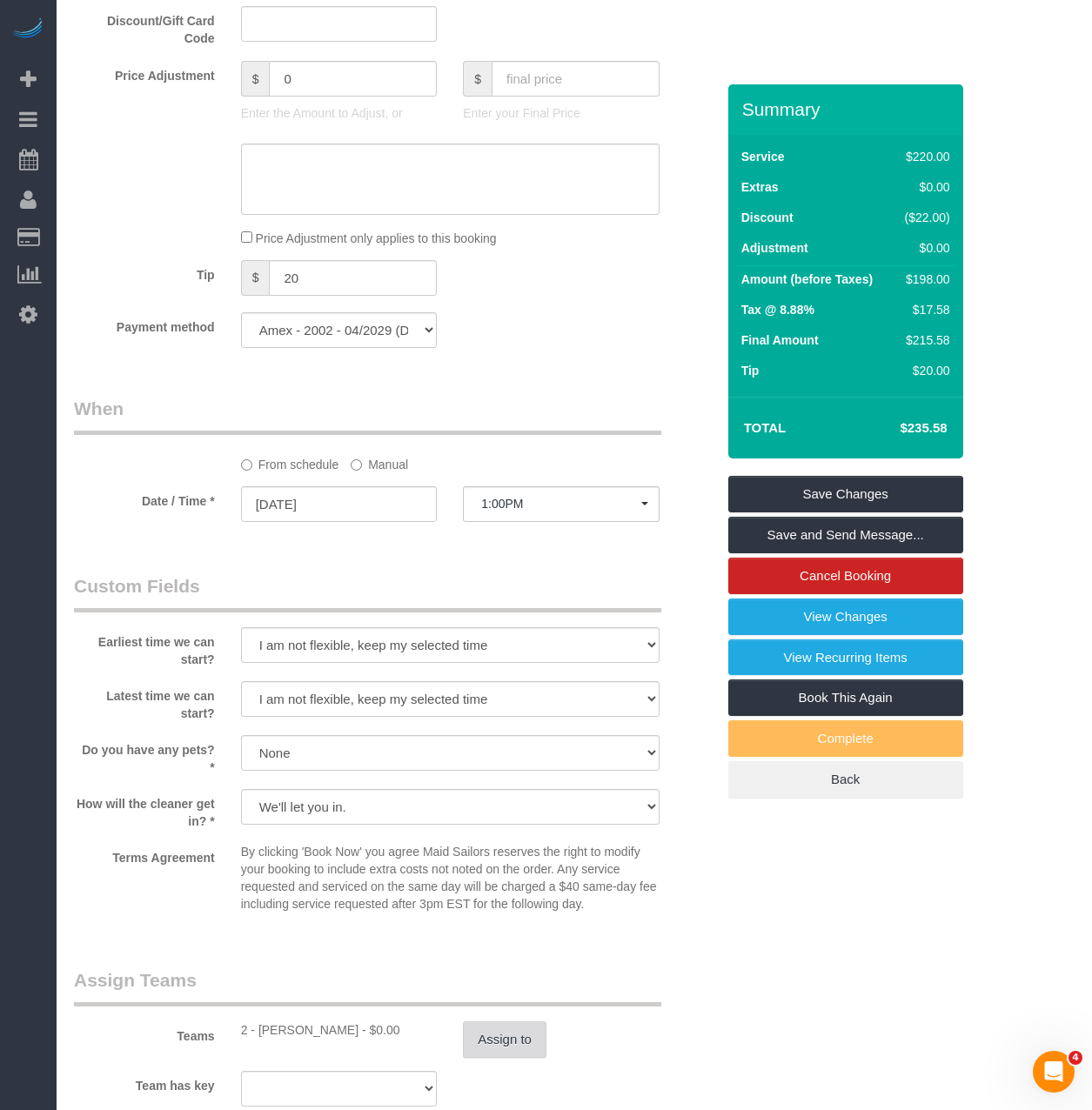
click at [478, 1056] on button "Assign to" at bounding box center [505, 1040] width 83 height 37
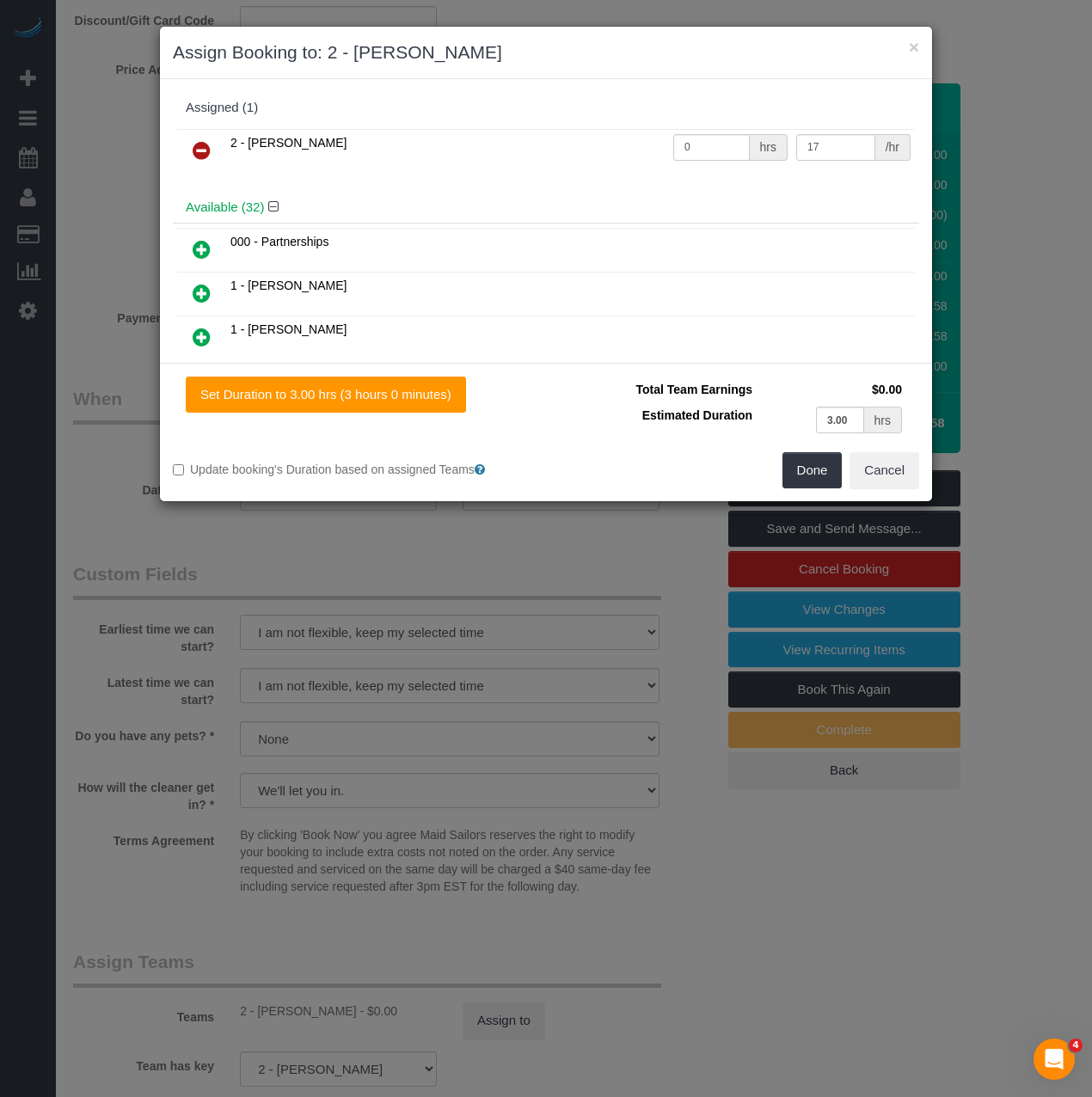
click at [205, 152] on icon at bounding box center [201, 150] width 18 height 21
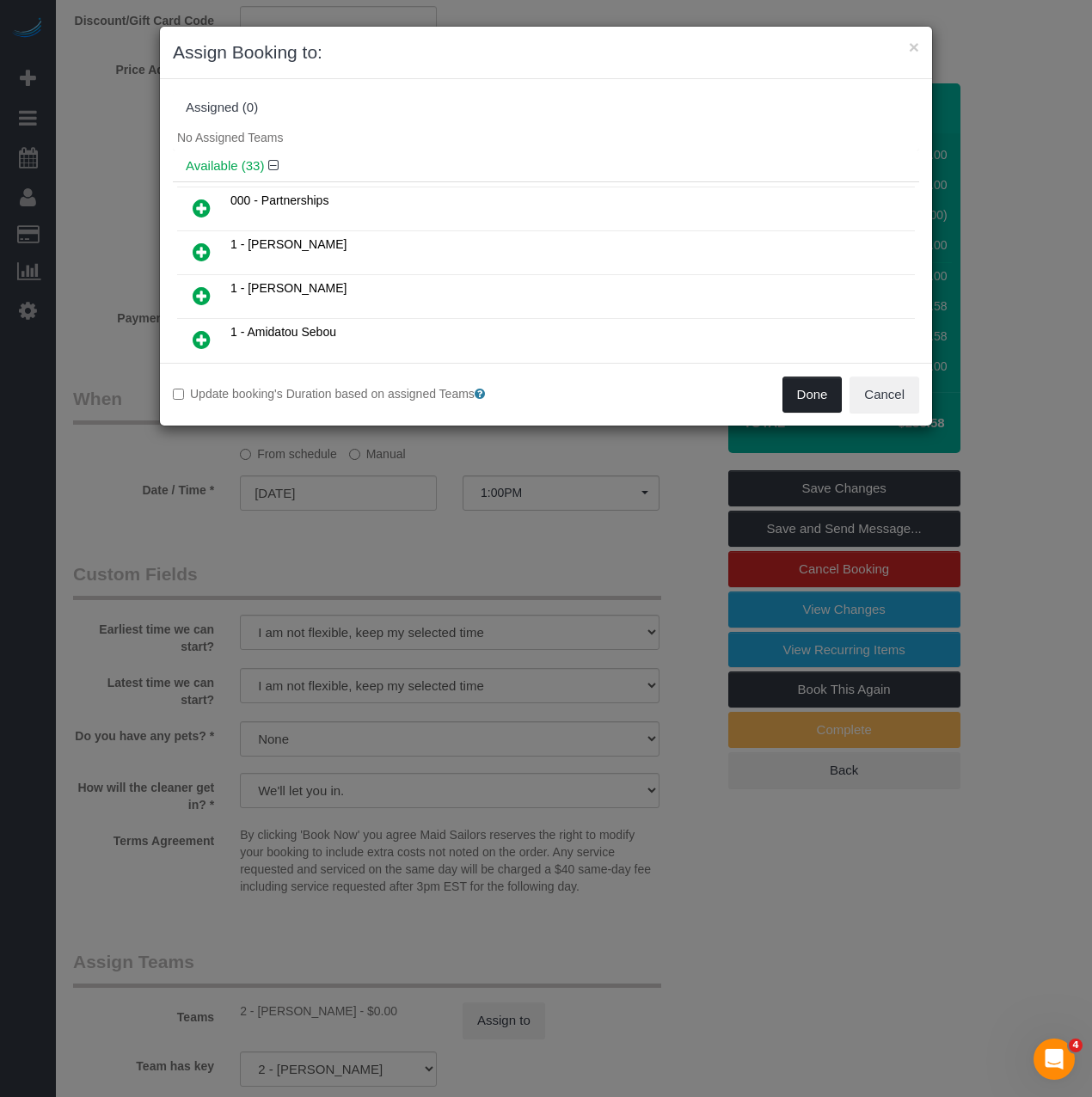
click at [831, 392] on button "Done" at bounding box center [813, 394] width 60 height 36
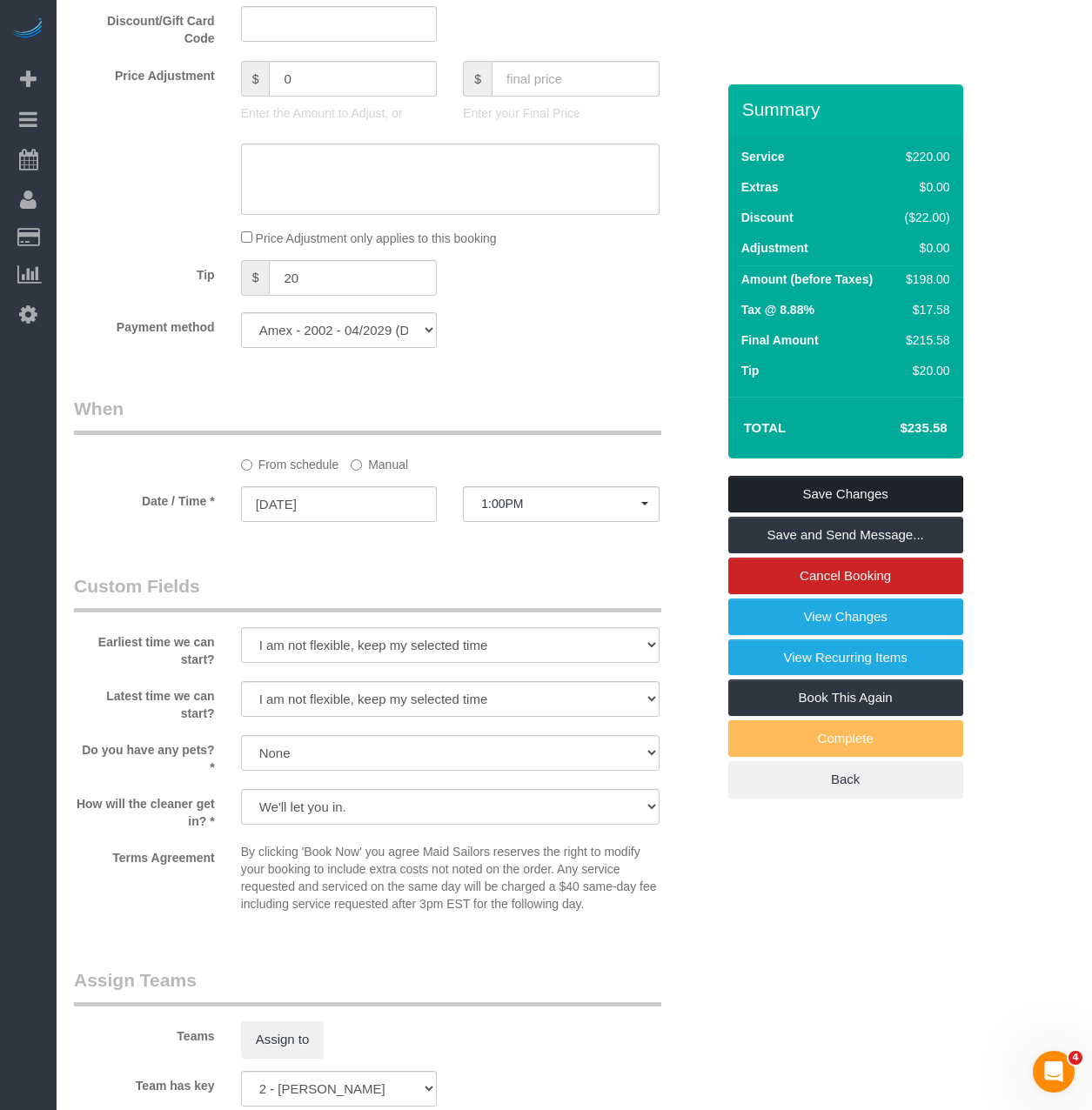
click at [839, 485] on link "Save Changes" at bounding box center [845, 494] width 235 height 37
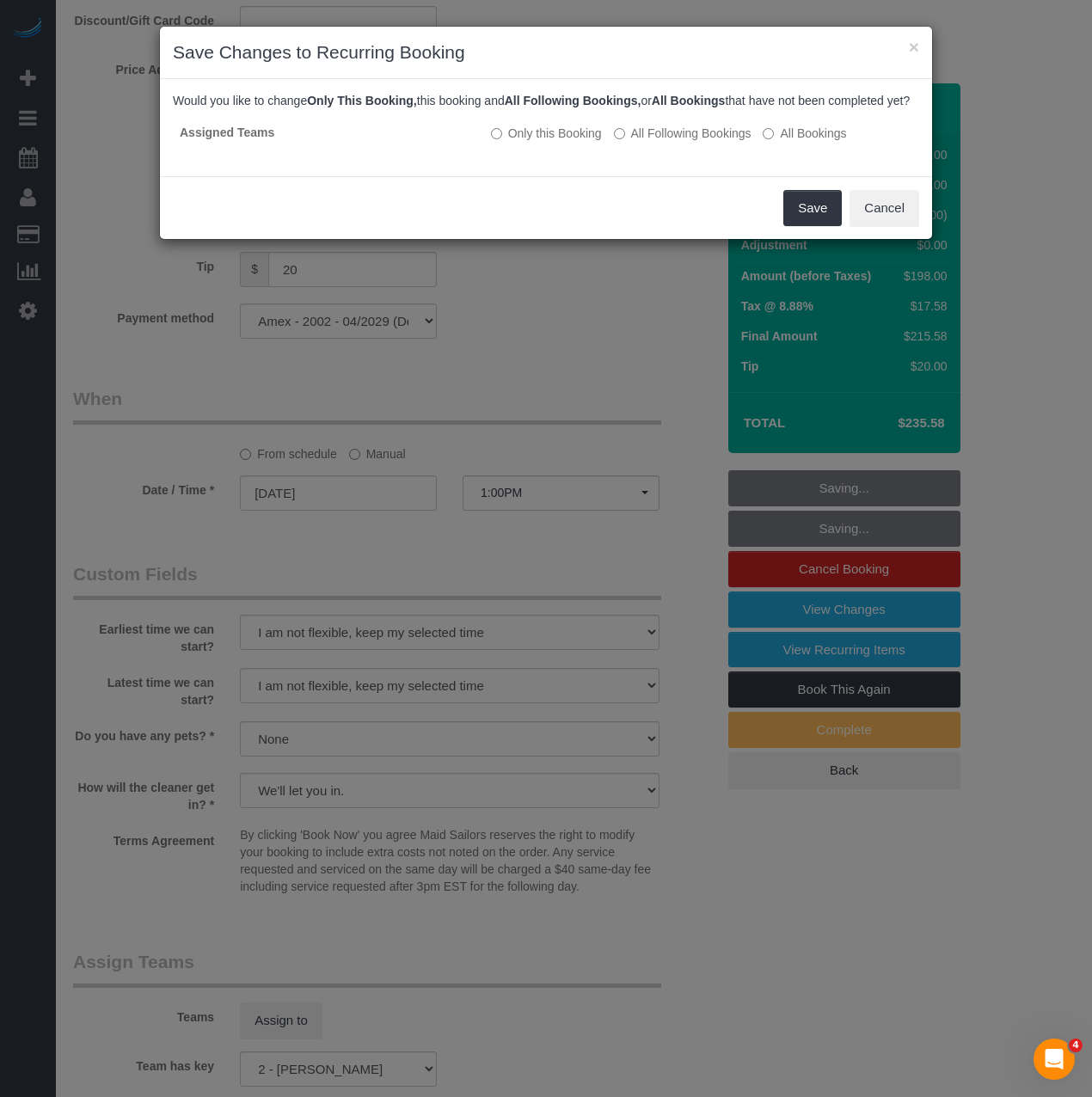
click at [782, 224] on div "Save Cancel" at bounding box center [546, 207] width 773 height 63
click at [803, 226] on button "Save" at bounding box center [812, 207] width 59 height 36
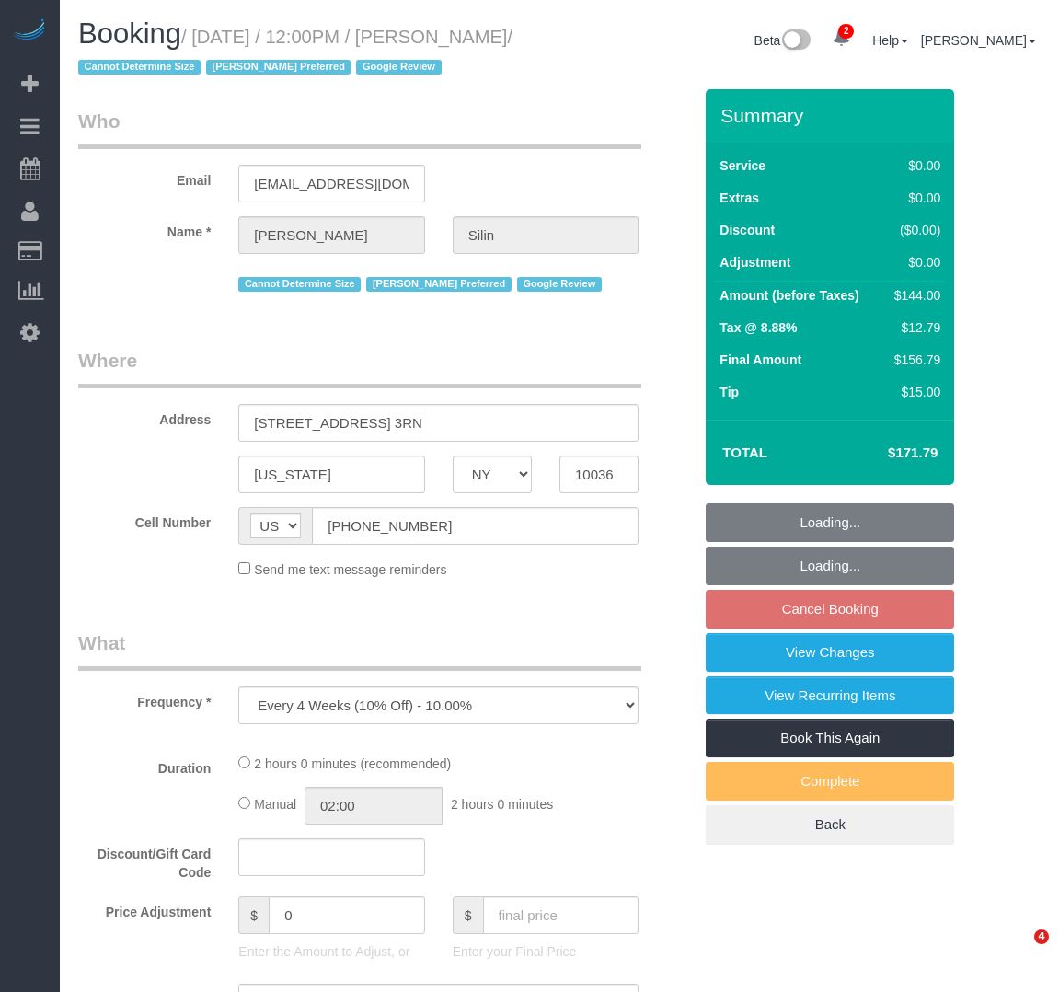
select select "NY"
select select "string:stripe-pm_1R07Um4VGloSiKo7wQHwrVf3"
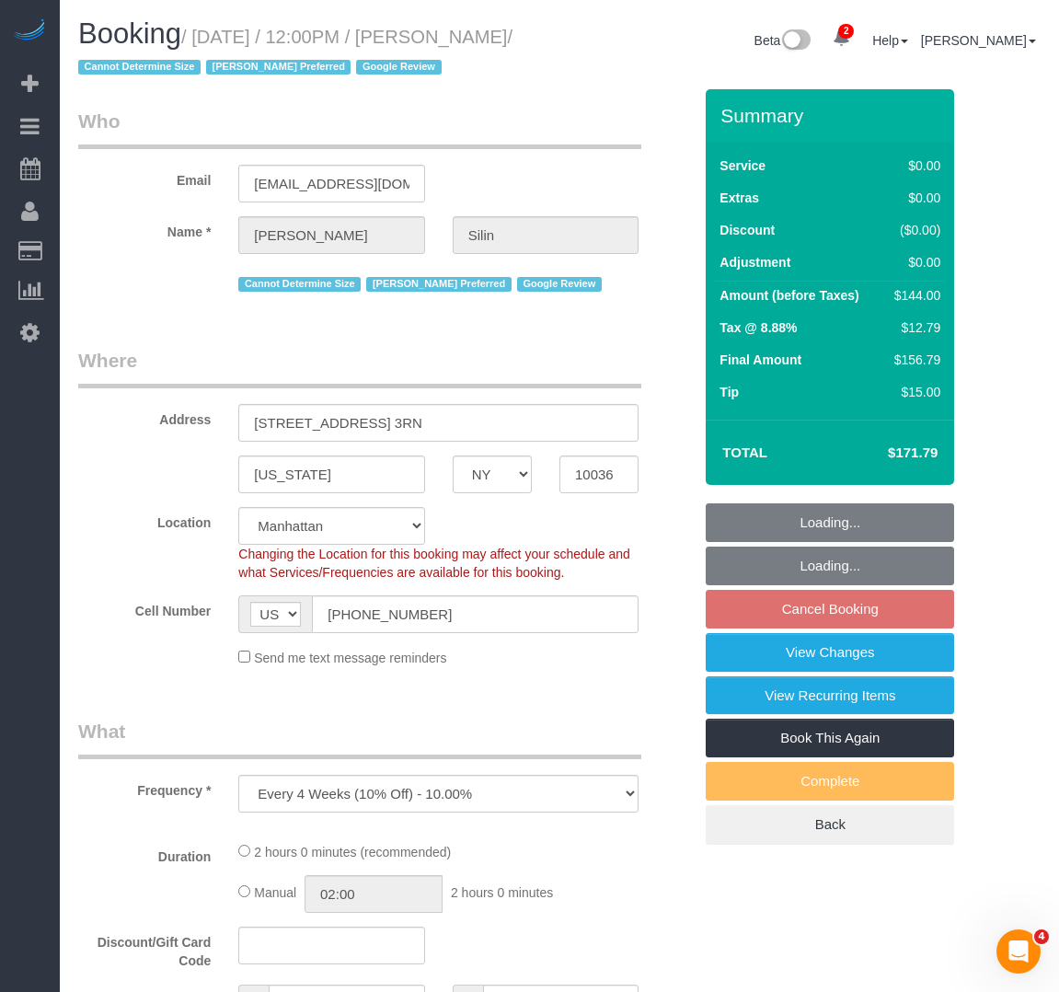
select select "spot5"
select select "number:89"
select select "number:76"
select select "number:15"
select select "number:5"
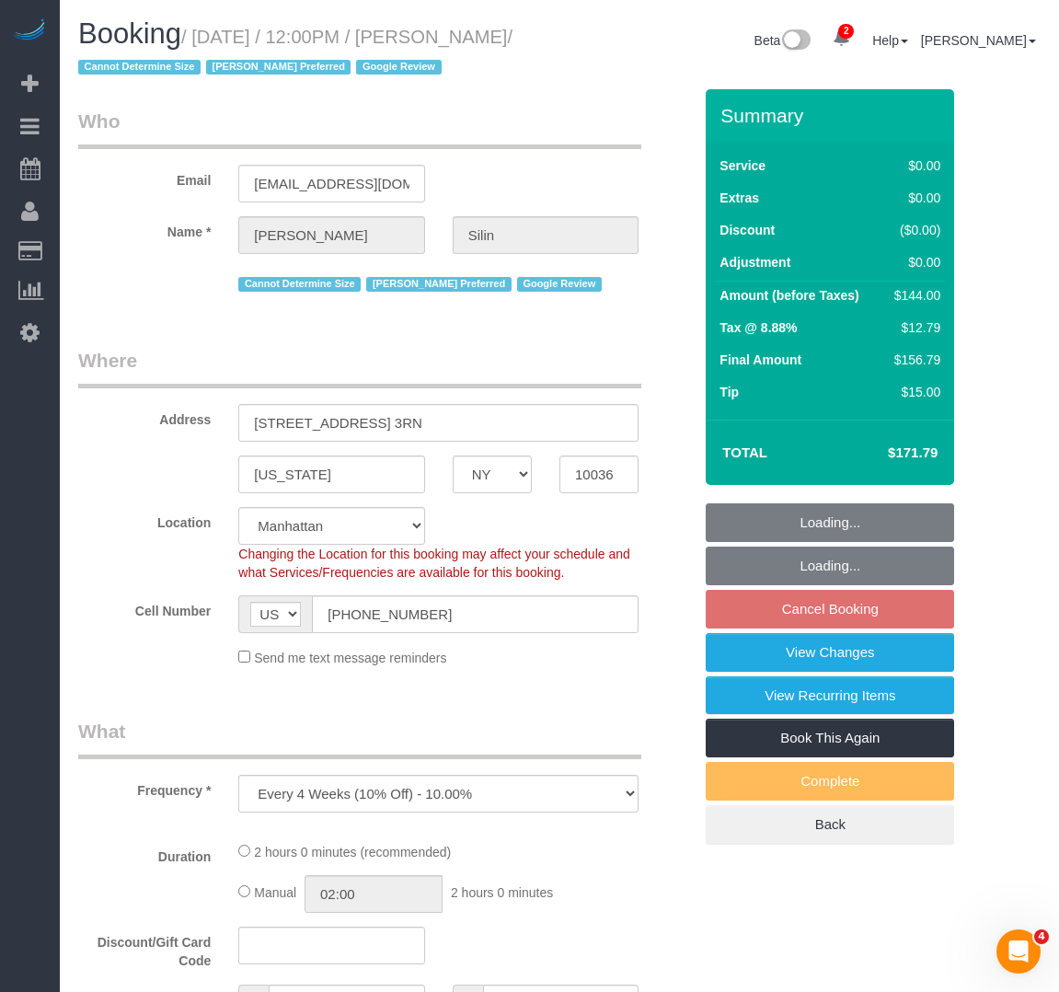
select select "object:904"
drag, startPoint x: 616, startPoint y: 109, endPoint x: 713, endPoint y: 389, distance: 297.2
click at [616, 109] on legend "Who" at bounding box center [359, 128] width 563 height 41
select select "1"
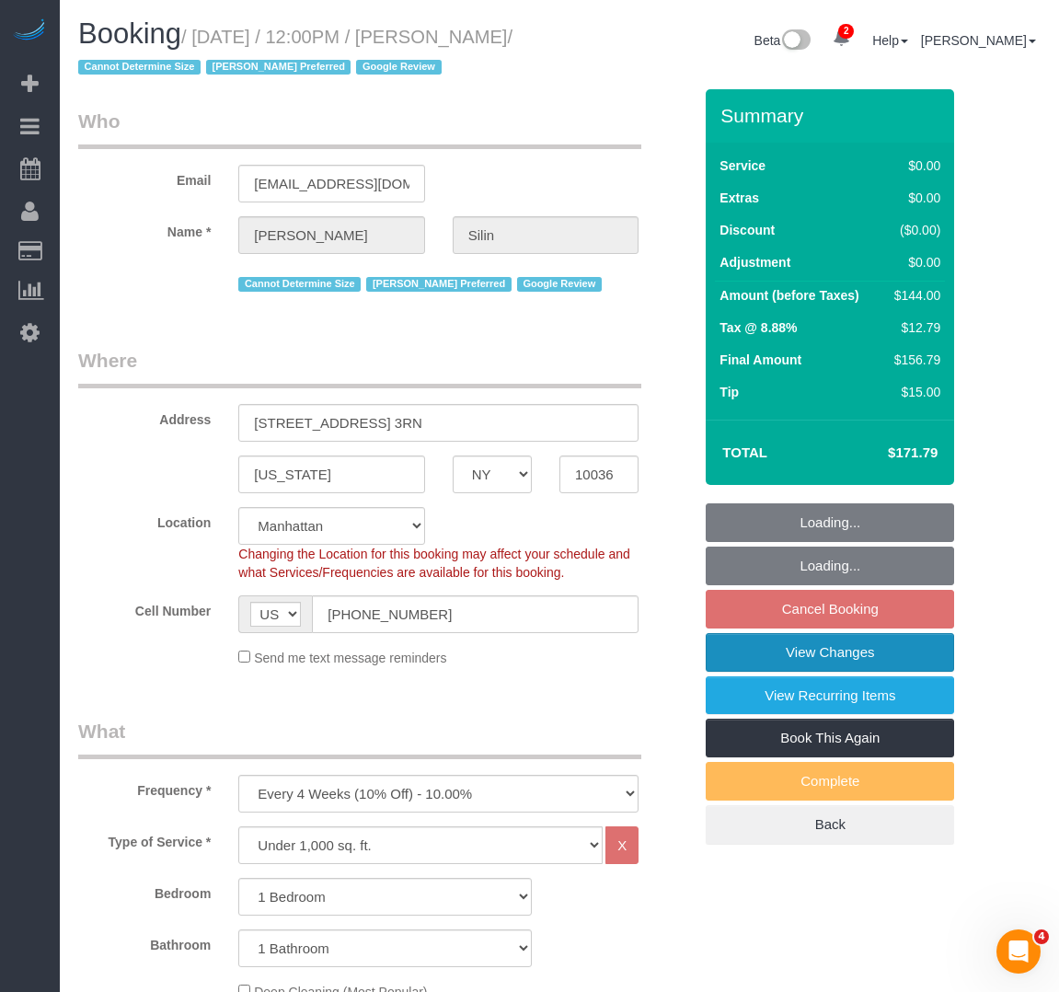
select select "1"
click at [739, 658] on link "View Changes" at bounding box center [830, 652] width 249 height 39
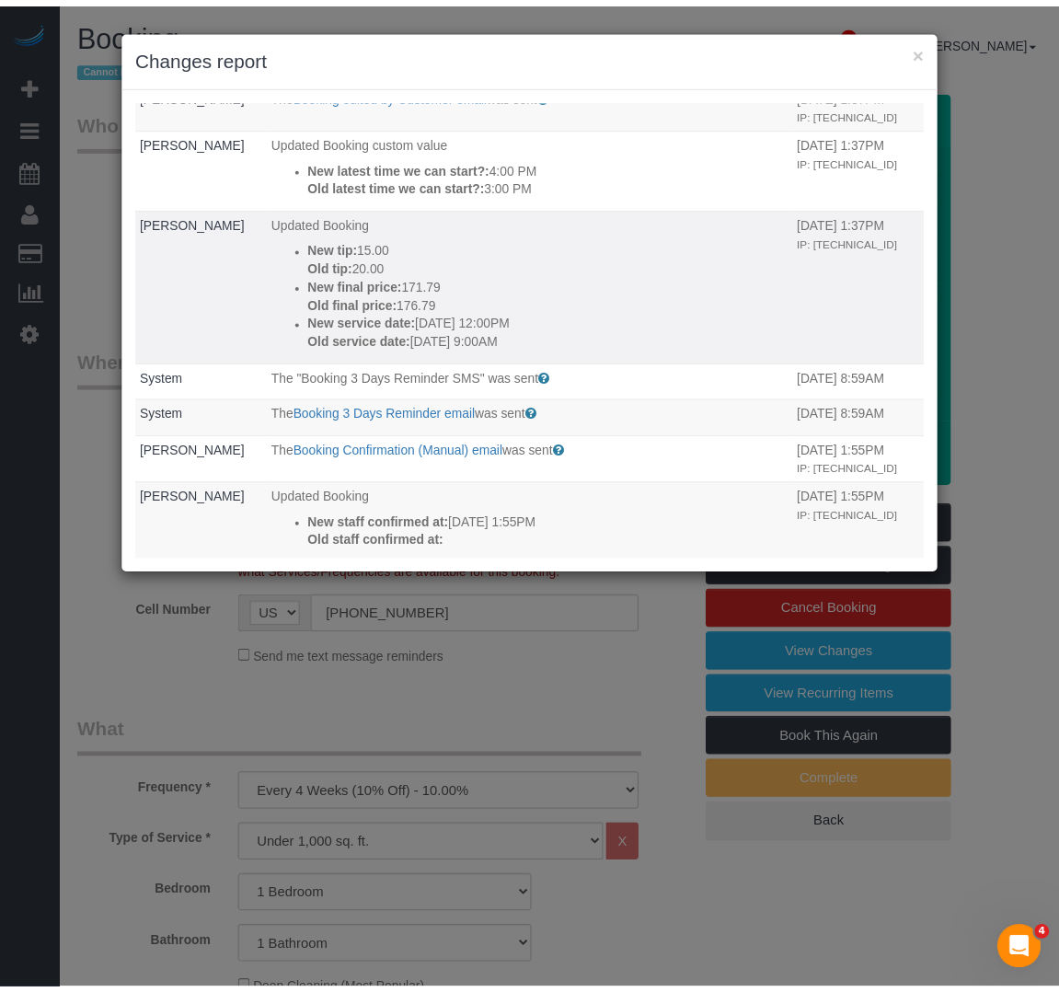
scroll to position [92, 0]
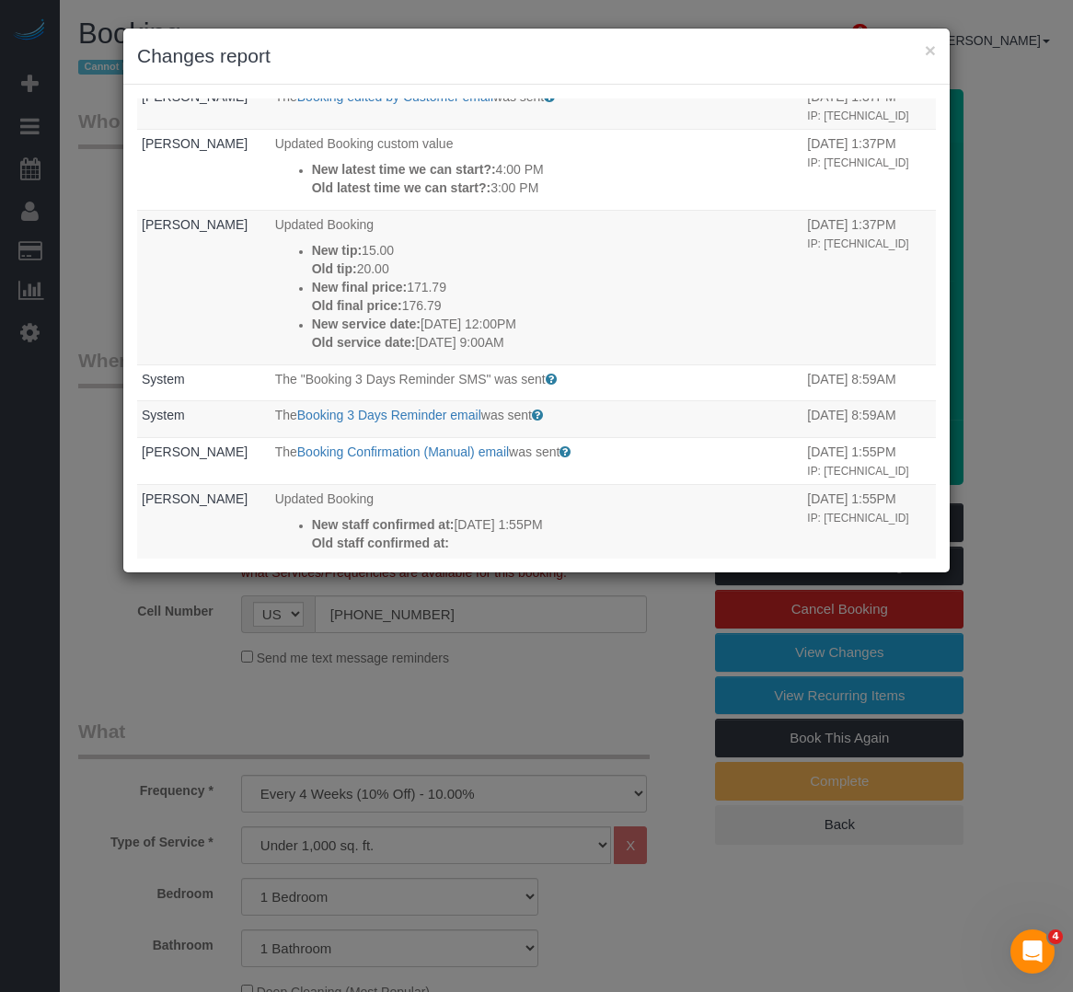
click at [653, 70] on div "× Changes report" at bounding box center [536, 57] width 827 height 56
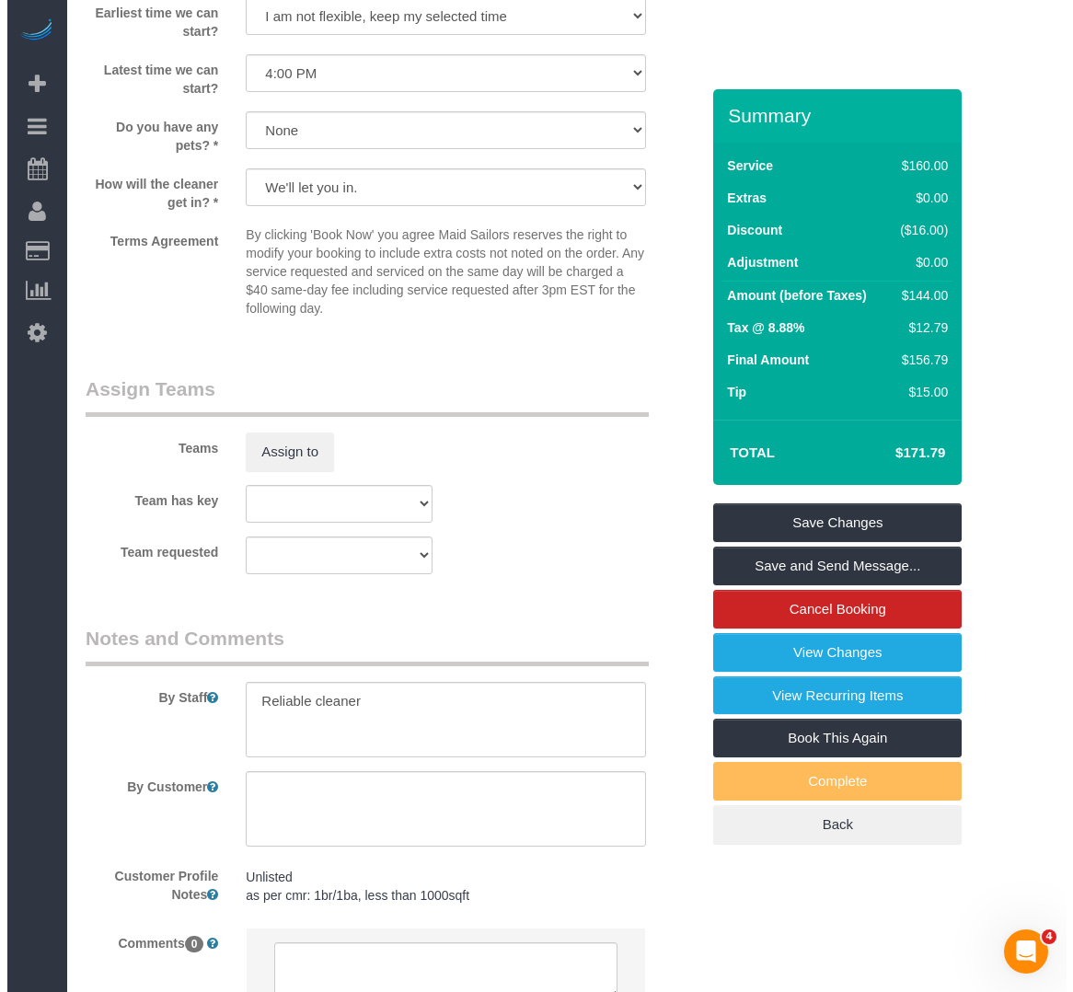
scroll to position [2342, 0]
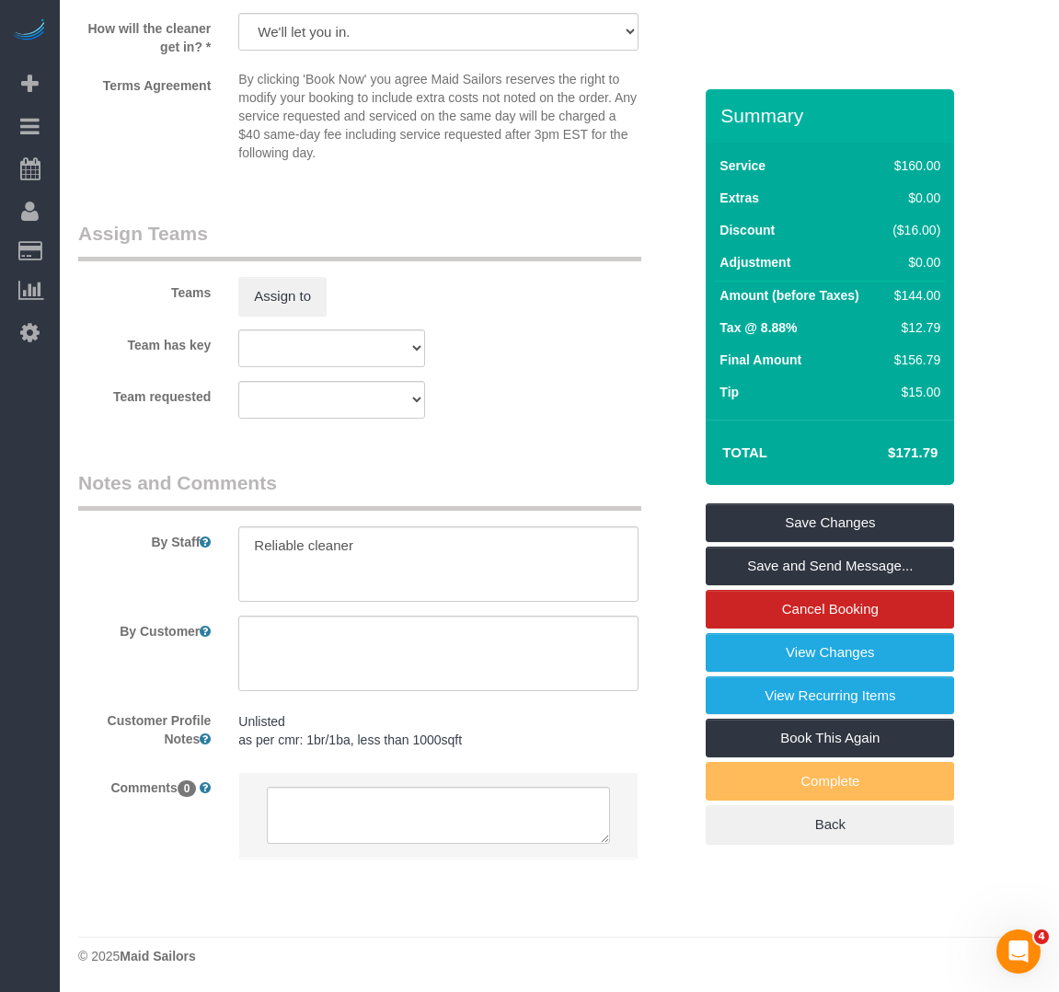
click at [522, 249] on legend "Assign Teams" at bounding box center [359, 240] width 563 height 41
click at [747, 658] on link "View Changes" at bounding box center [830, 652] width 249 height 39
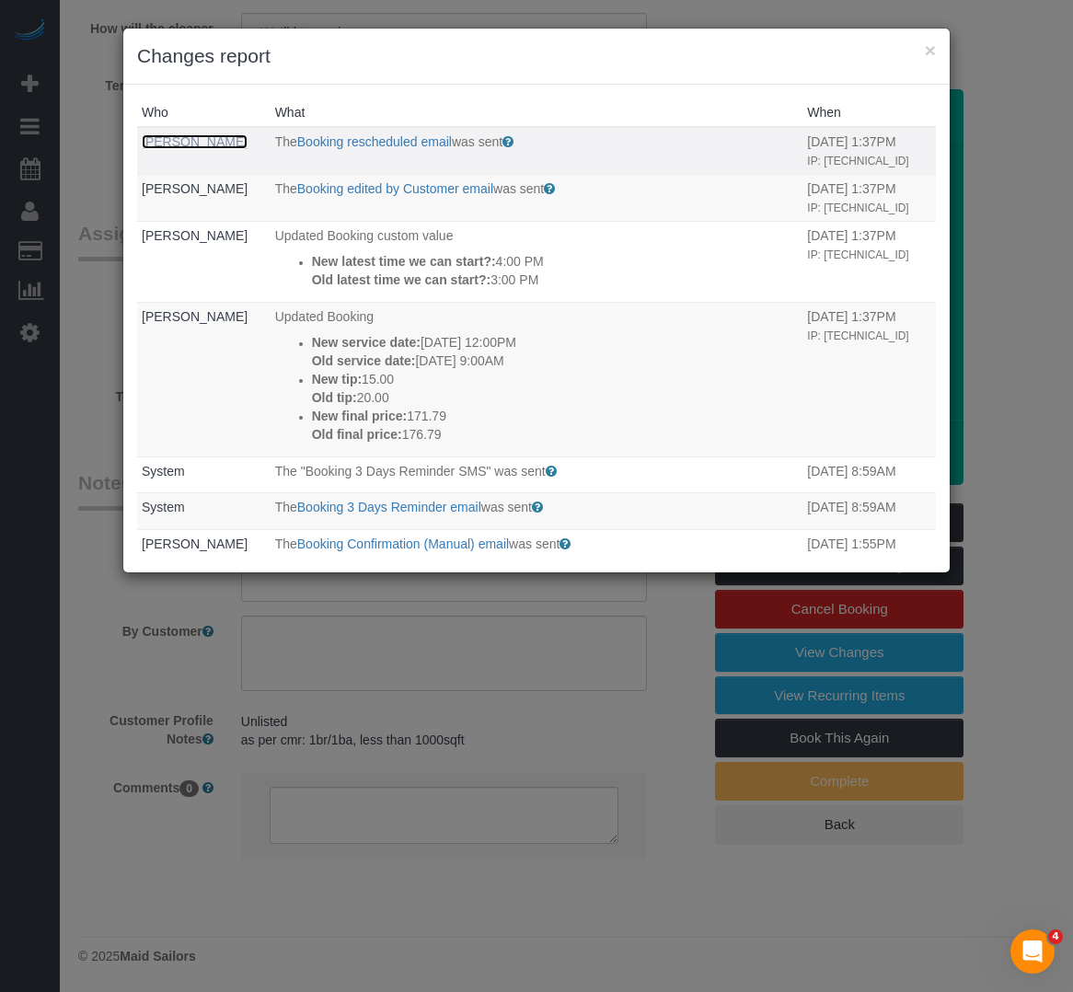
click at [156, 144] on link "Dale Silin" at bounding box center [195, 141] width 106 height 15
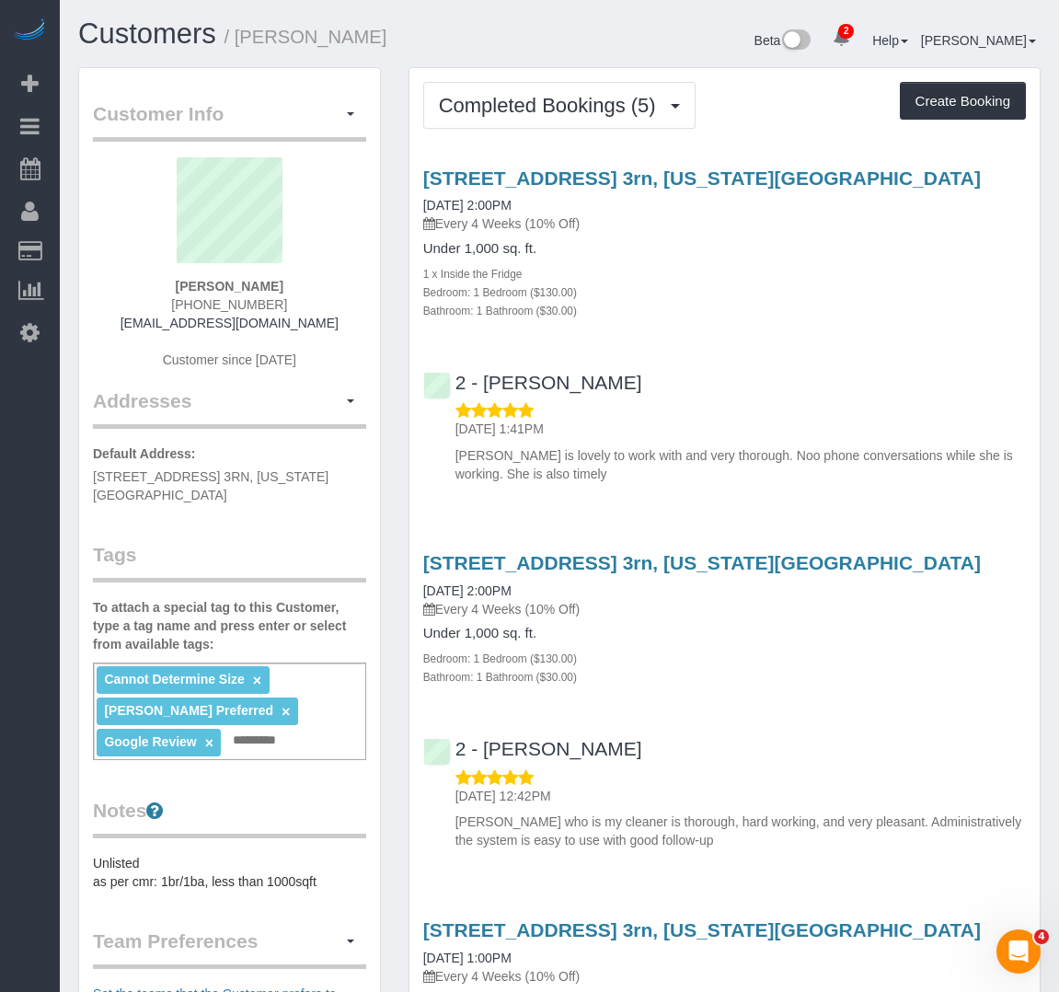
click at [714, 253] on h4 "Under 1,000 sq. ft." at bounding box center [724, 249] width 603 height 16
click at [484, 114] on span "Completed Bookings (5)" at bounding box center [552, 105] width 226 height 23
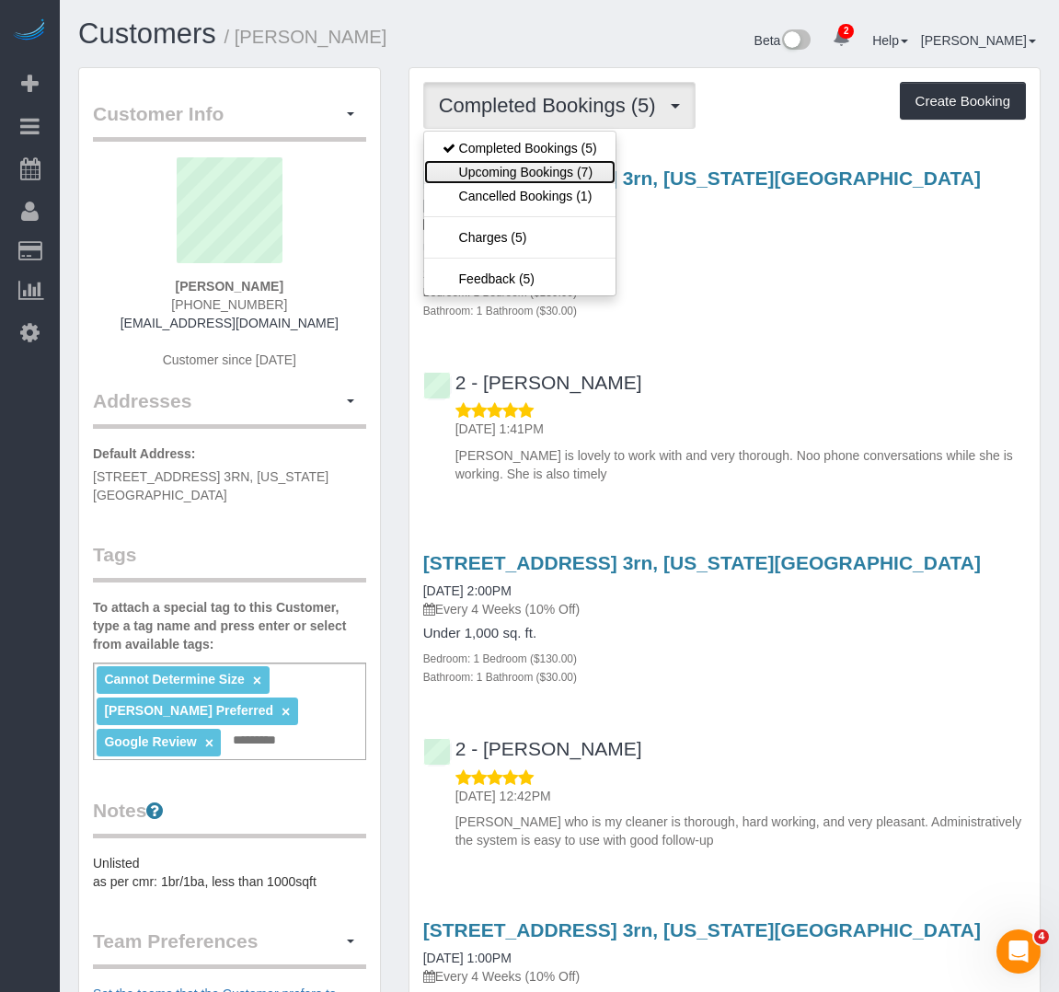
drag, startPoint x: 467, startPoint y: 177, endPoint x: 295, endPoint y: 215, distance: 176.4
click at [467, 177] on link "Upcoming Bookings (7)" at bounding box center [519, 172] width 191 height 24
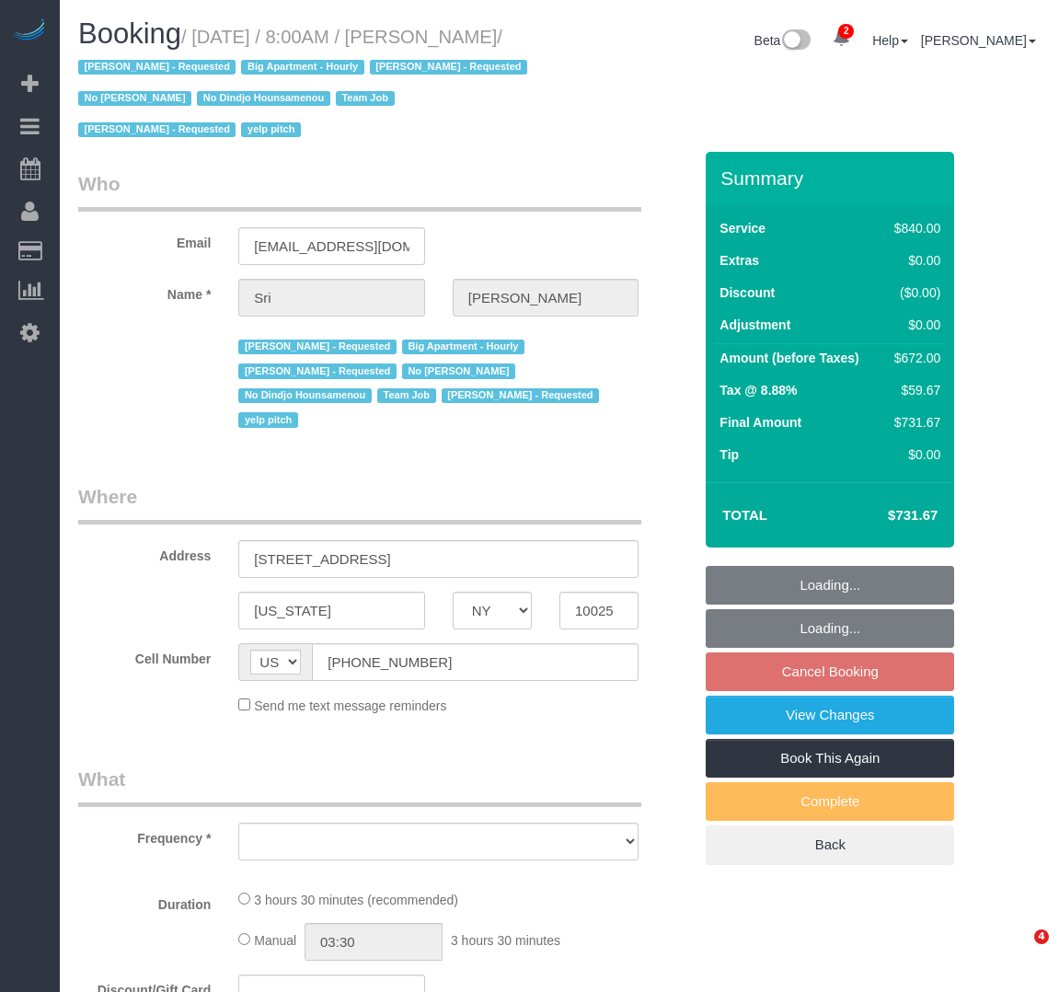
select select "NY"
select select "3"
select select "210"
select select "number:89"
select select "number:90"
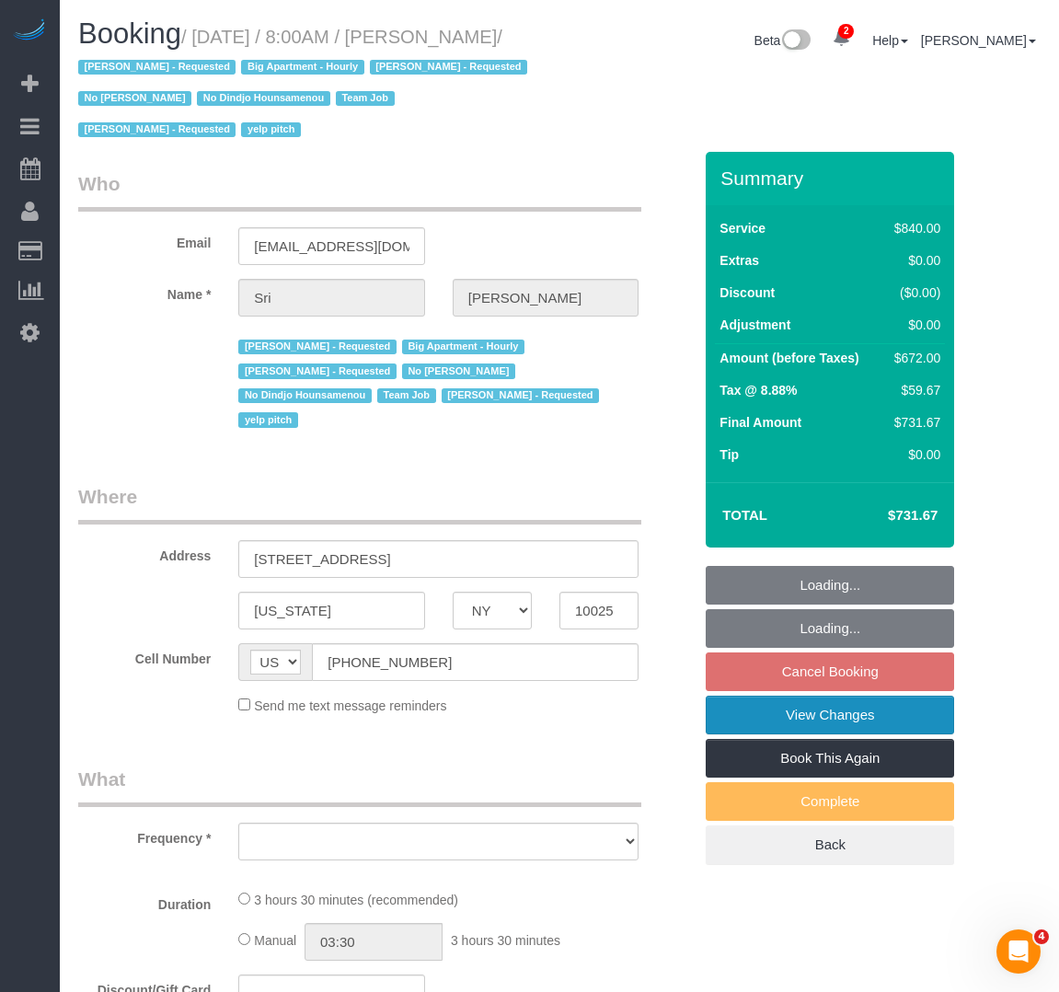
select select "number:15"
select select "number:5"
select select "object:916"
select select "spot1"
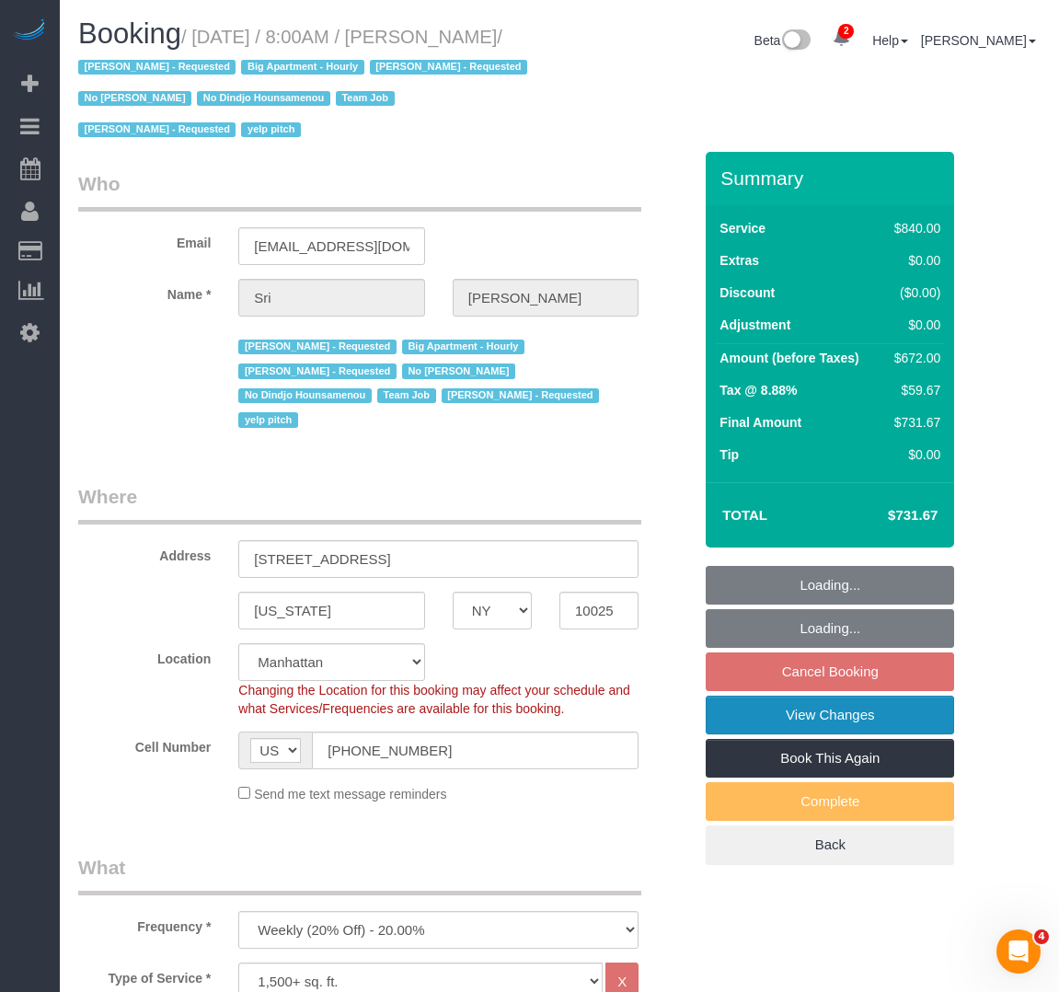
select select "object:1341"
select select "string:stripe-pm_1I87dt4VGloSiKo7CuPcnWZf"
click at [824, 720] on link "View Changes" at bounding box center [830, 715] width 249 height 39
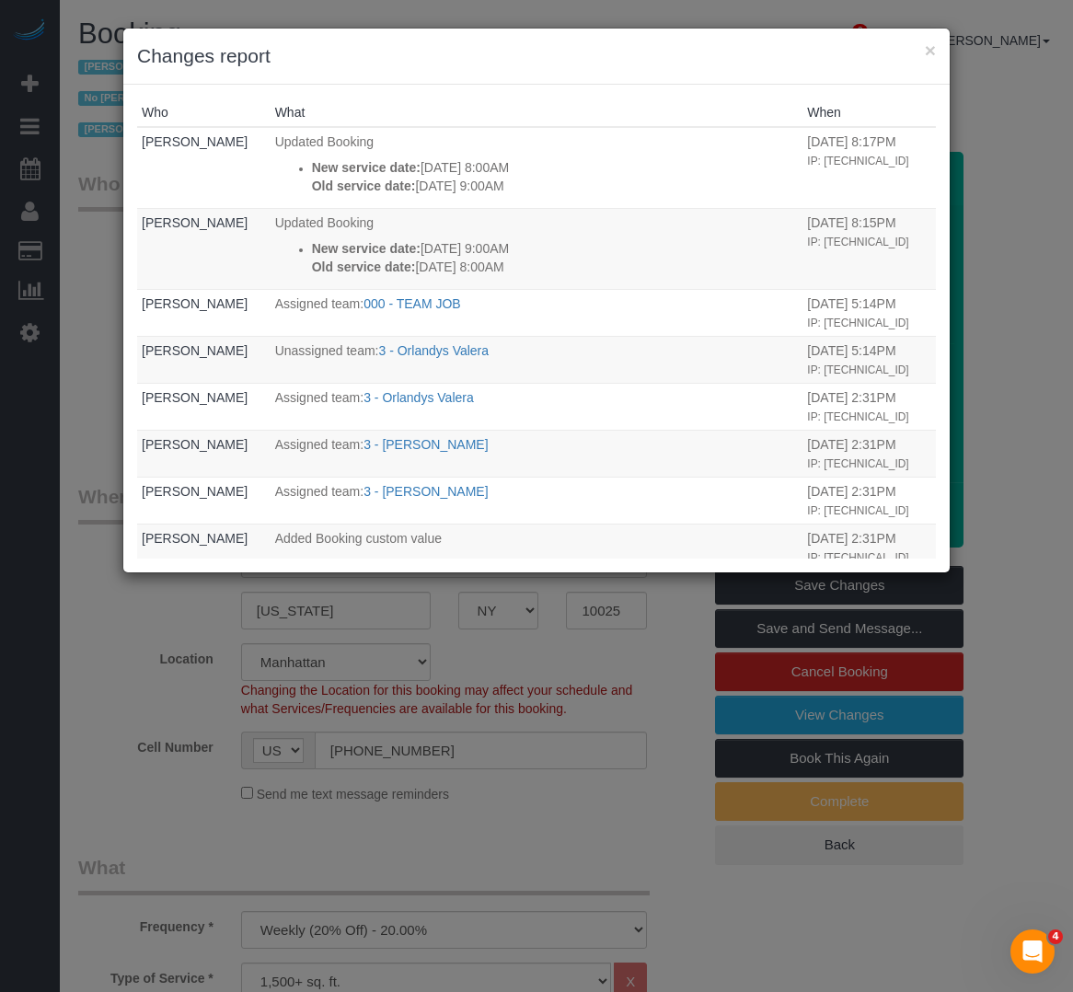
click at [580, 793] on div "× Changes report Who What When [PERSON_NAME] Updated Booking New service date: …" at bounding box center [536, 496] width 1073 height 992
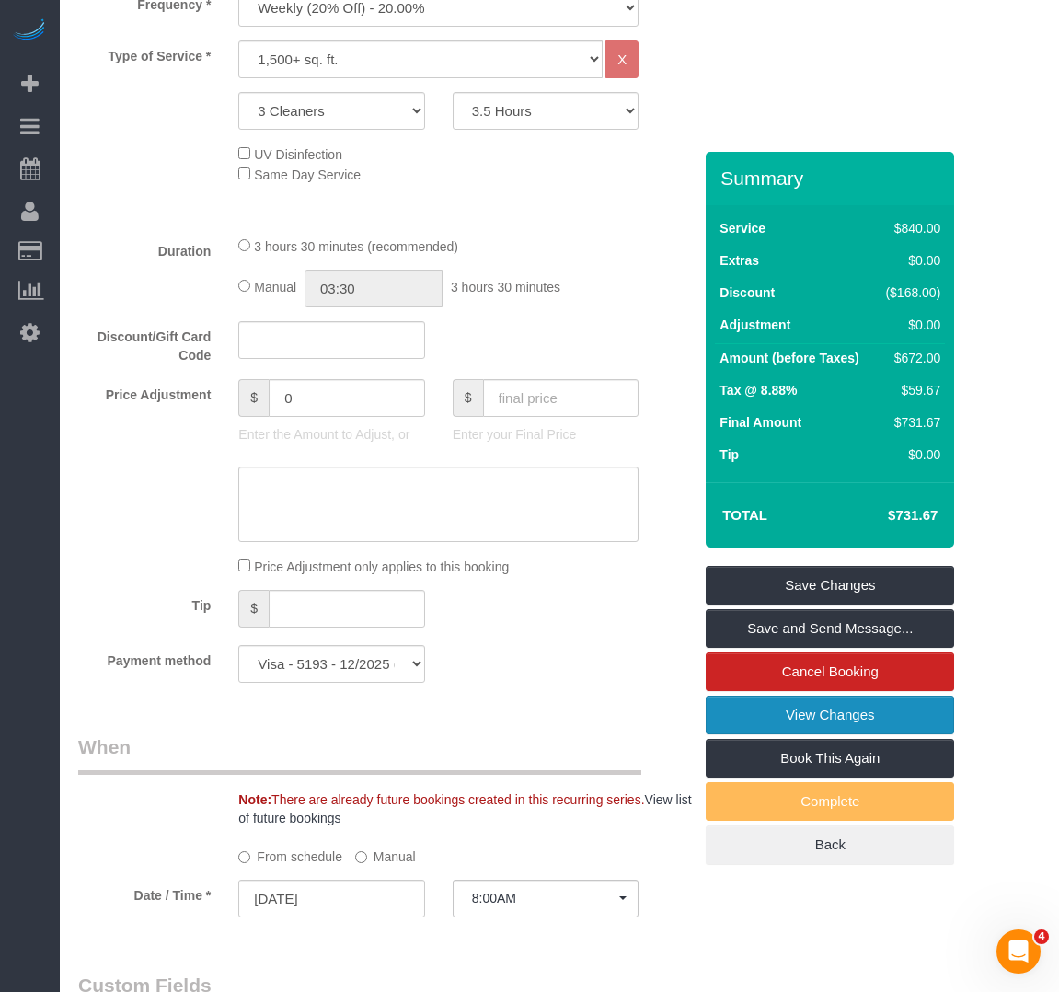
scroll to position [552, 0]
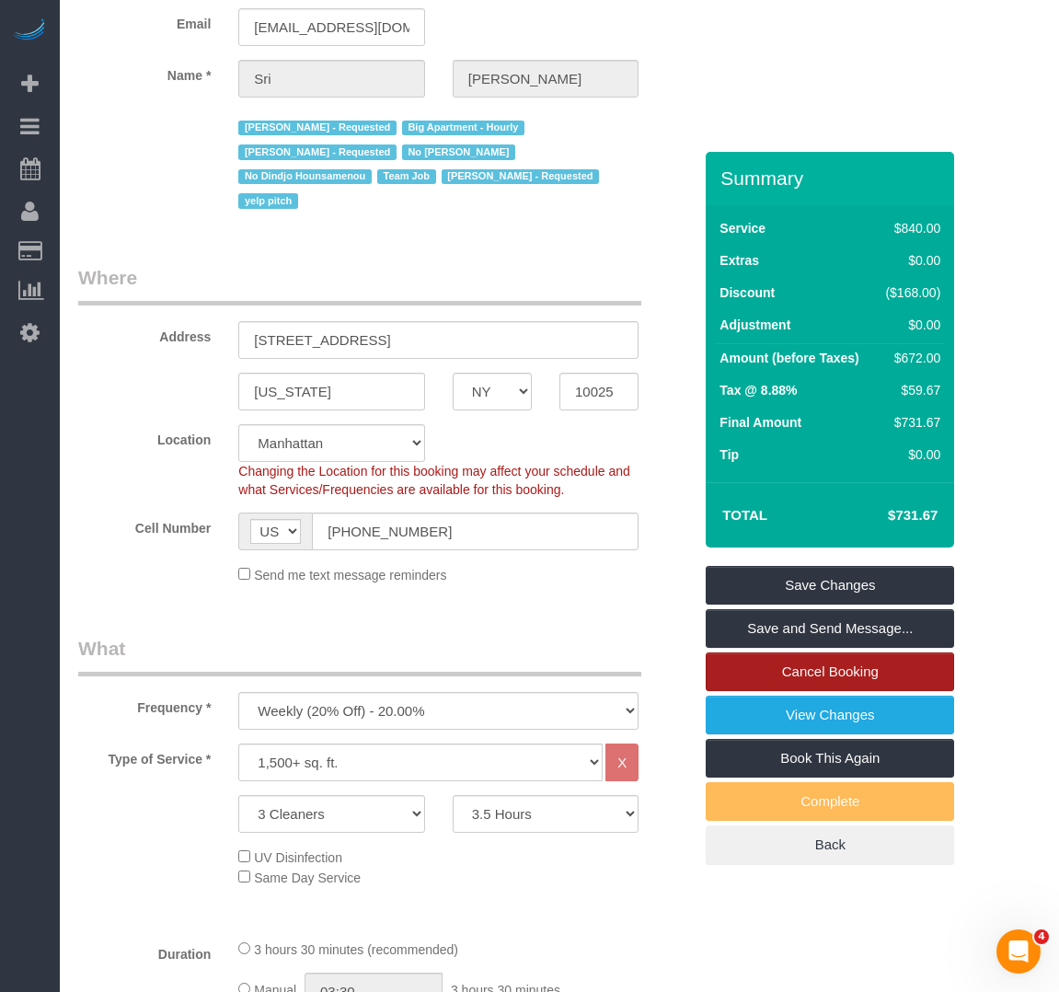
scroll to position [276, 0]
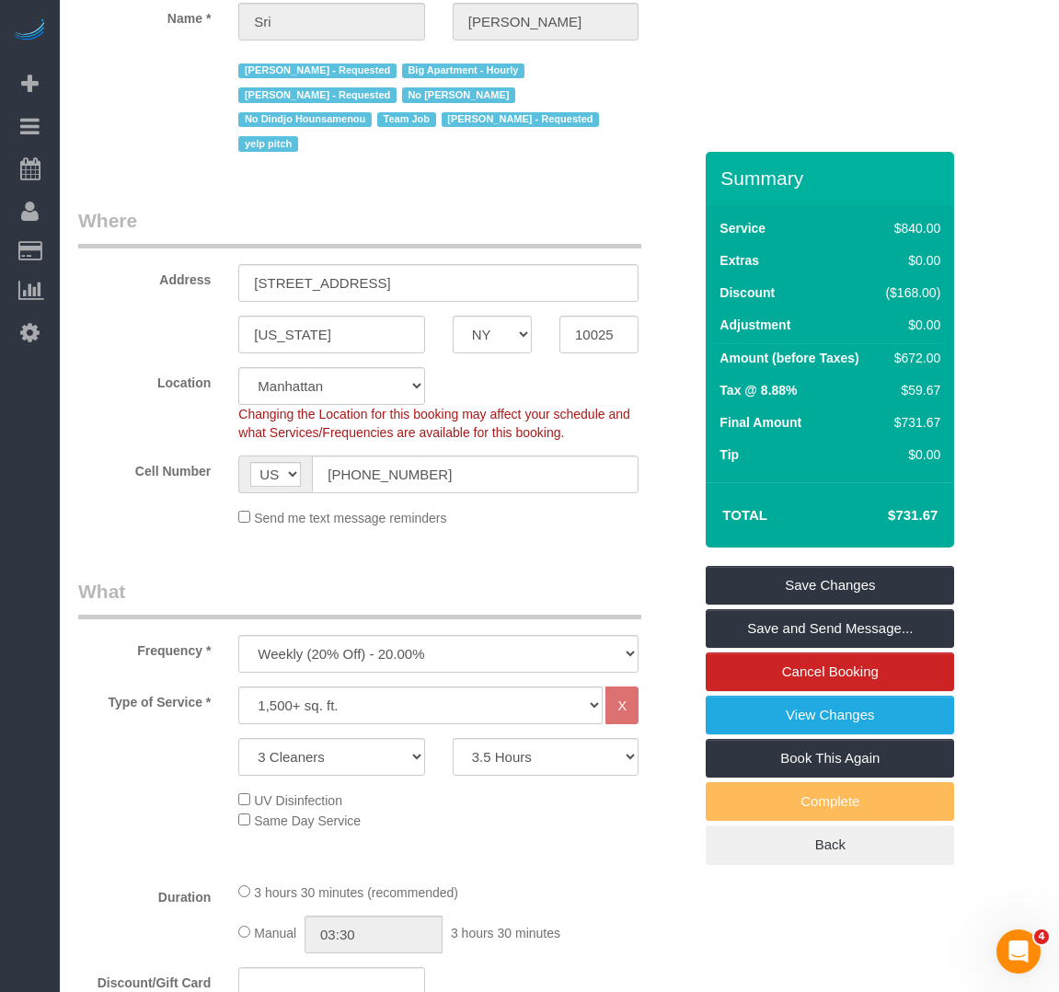
drag, startPoint x: 645, startPoint y: 205, endPoint x: 666, endPoint y: 262, distance: 60.9
click at [642, 209] on div "Address [STREET_ADDRESS]" at bounding box center [385, 254] width 642 height 95
click at [789, 718] on link "View Changes" at bounding box center [830, 715] width 249 height 39
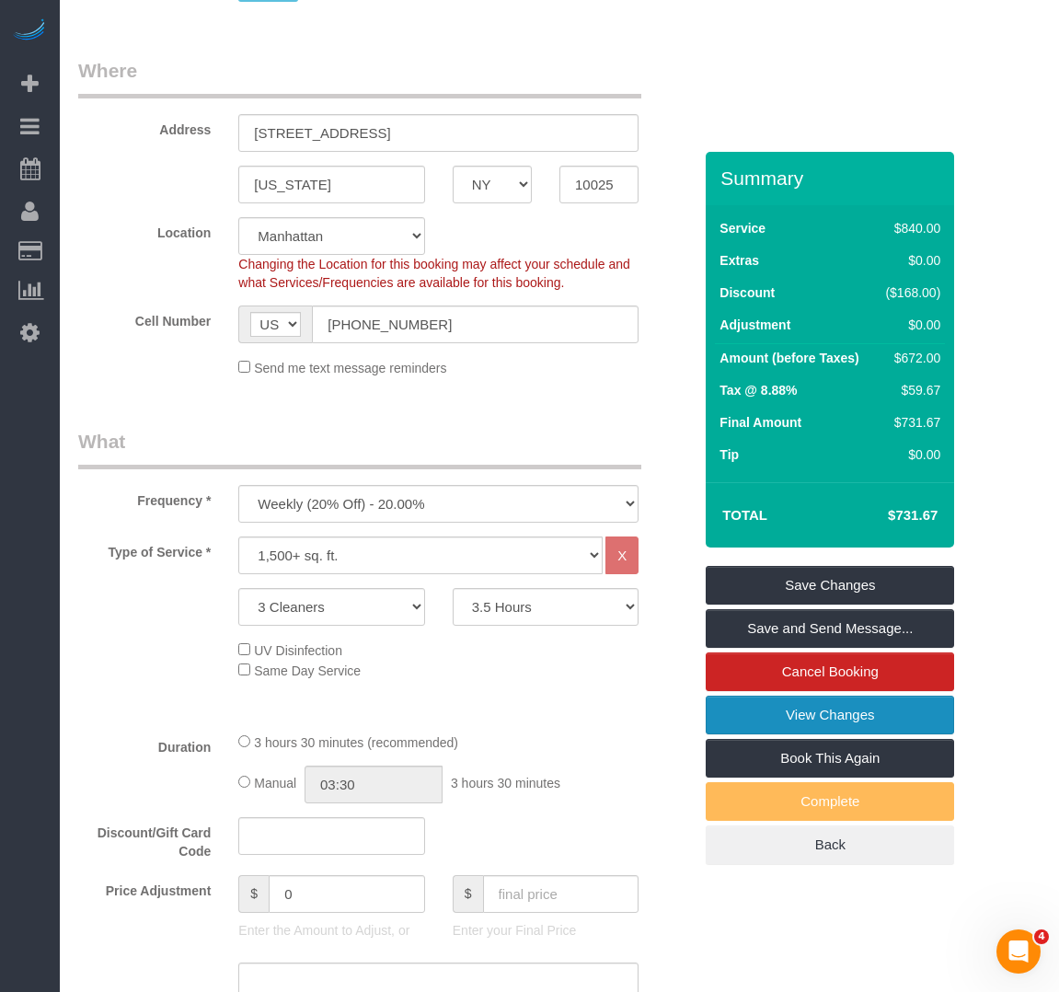
scroll to position [368, 0]
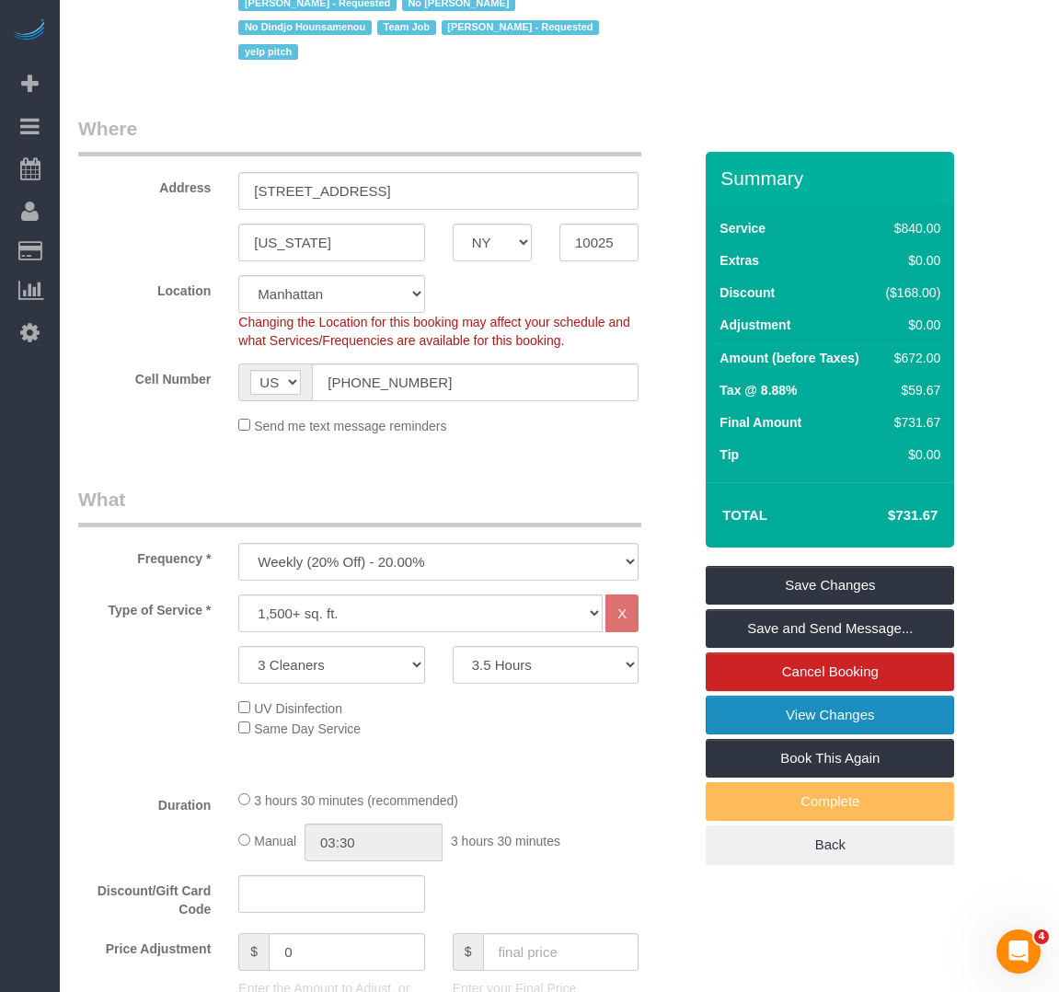
click at [762, 723] on link "View Changes" at bounding box center [830, 715] width 249 height 39
